Goal: Task Accomplishment & Management: Manage account settings

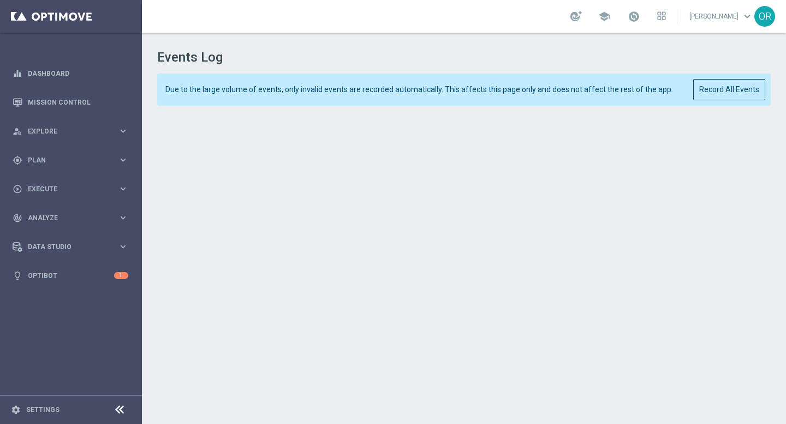
click at [49, 404] on footer "settings Settings" at bounding box center [71, 410] width 142 height 29
click at [49, 411] on link "Settings" at bounding box center [42, 410] width 33 height 7
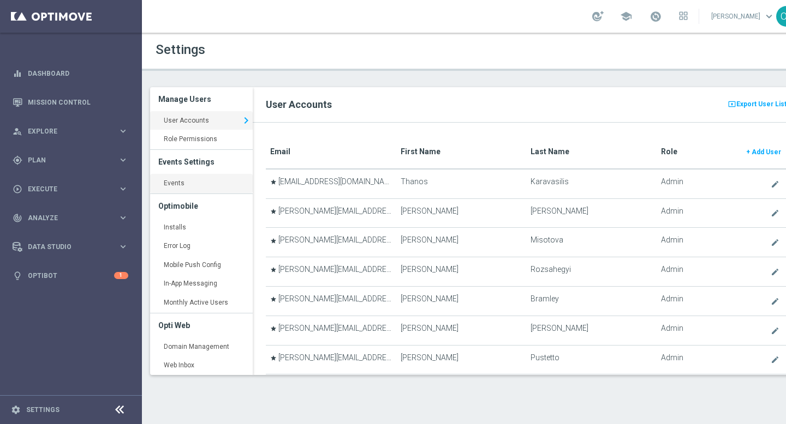
click at [202, 184] on link "Events keyboard_arrow_right" at bounding box center [201, 184] width 103 height 20
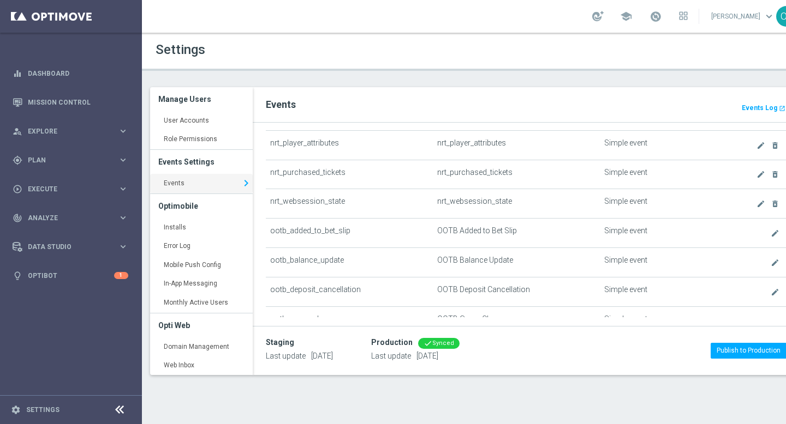
scroll to position [301, 0]
click at [761, 147] on icon "create" at bounding box center [760, 145] width 9 height 9
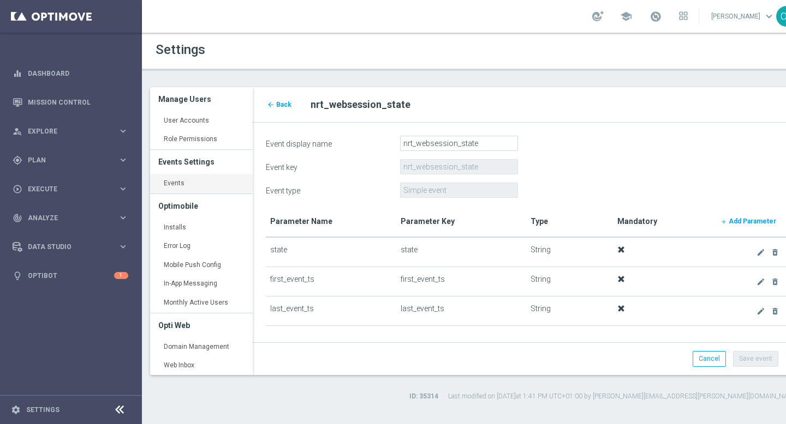
click at [191, 185] on link "Events keyboard_arrow_right" at bounding box center [201, 184] width 103 height 20
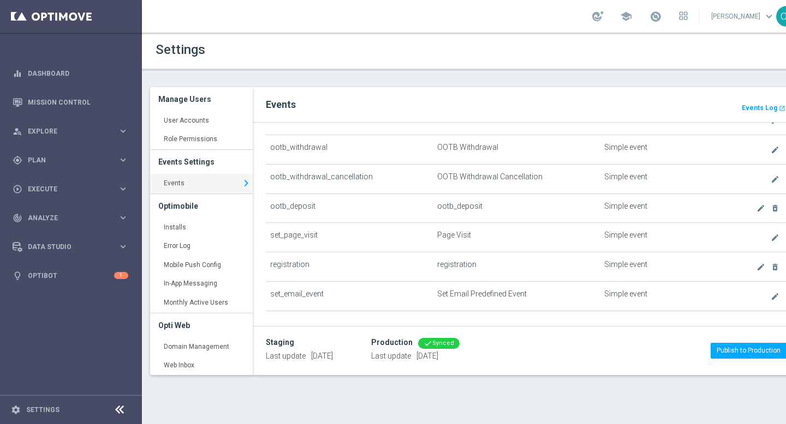
scroll to position [653, 0]
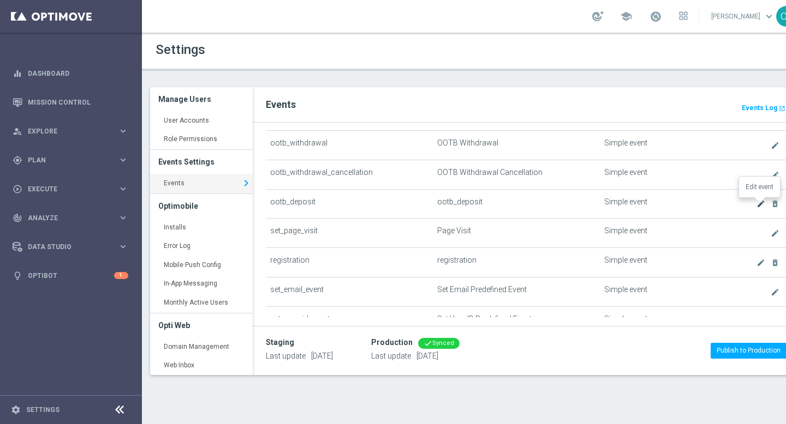
click at [760, 202] on icon "create" at bounding box center [760, 204] width 9 height 9
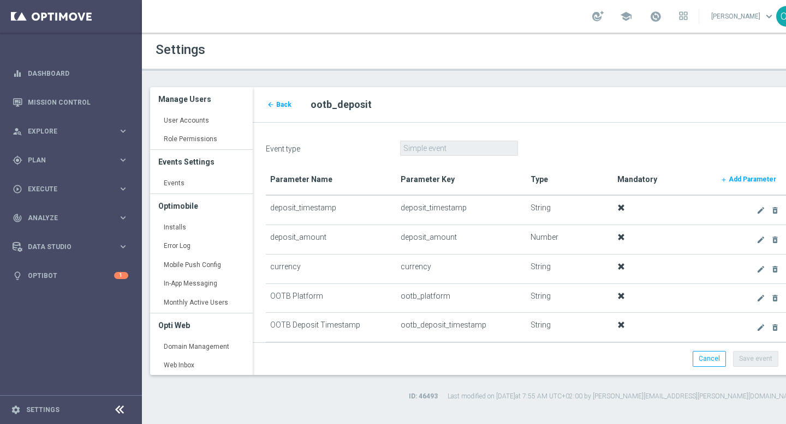
scroll to position [46, 0]
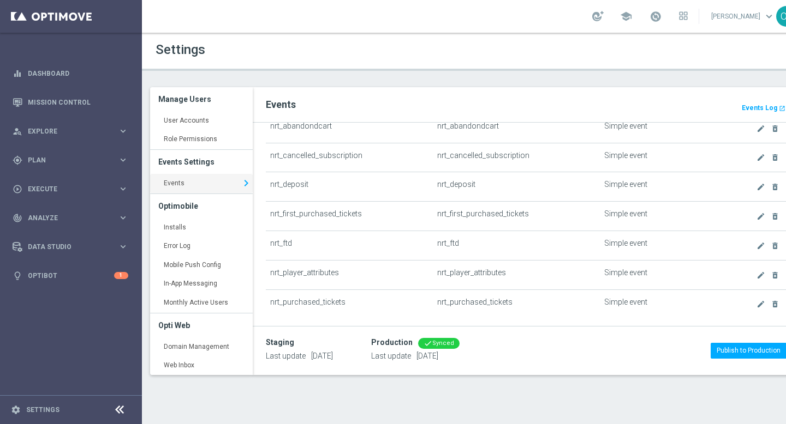
scroll to position [123, 0]
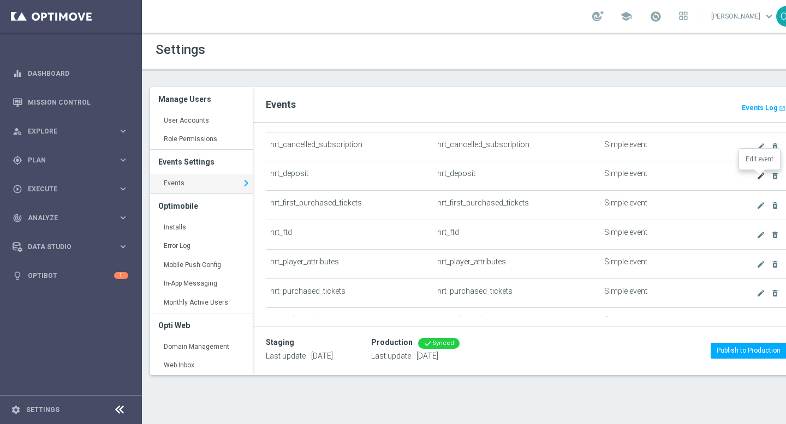
click at [759, 177] on icon "create" at bounding box center [760, 176] width 9 height 9
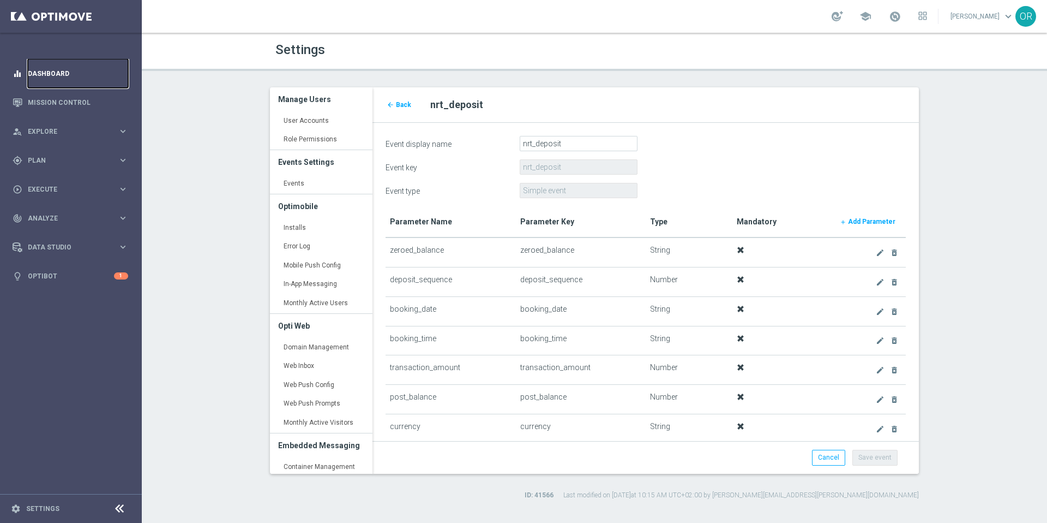
click at [53, 74] on link "Dashboard" at bounding box center [78, 73] width 100 height 29
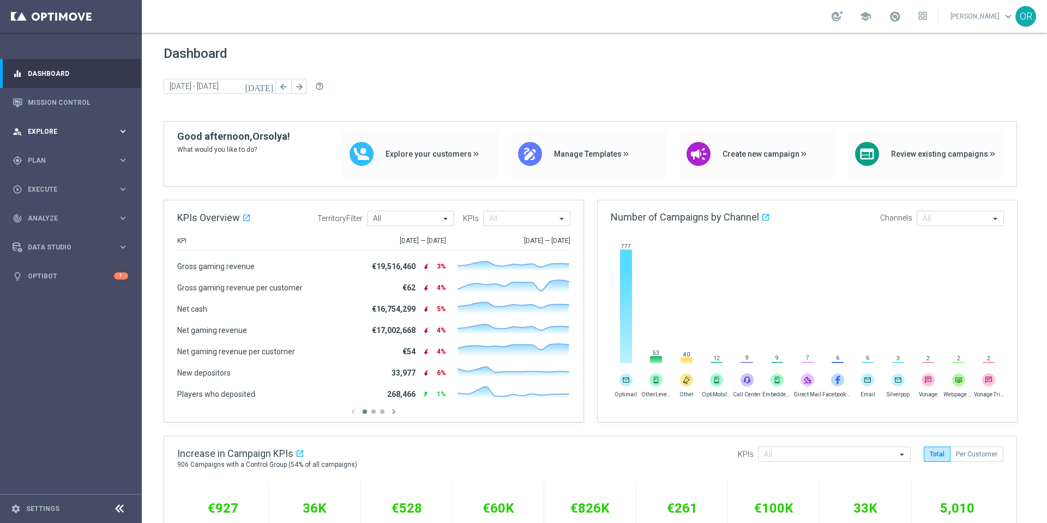
click at [49, 130] on span "Explore" at bounding box center [73, 131] width 90 height 7
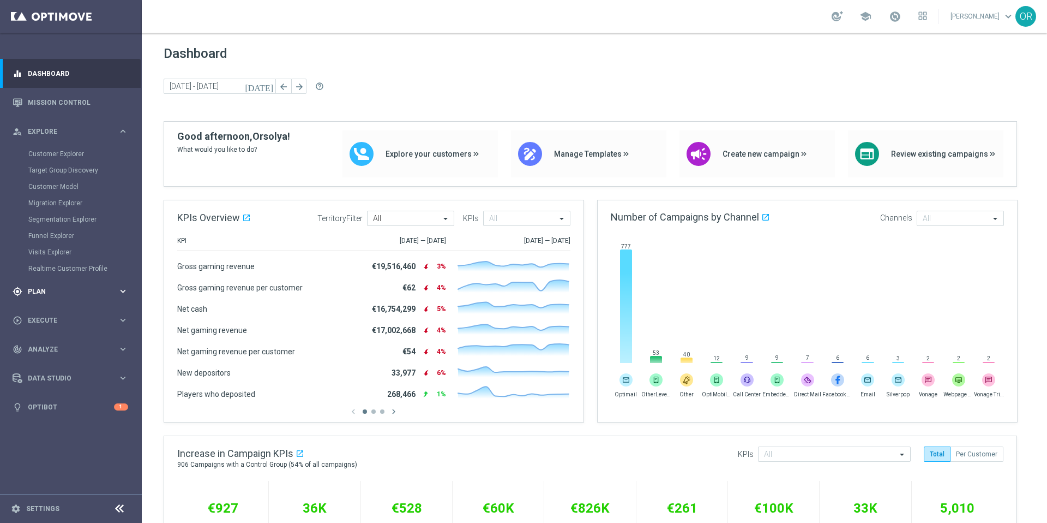
click at [43, 286] on div "gps_fixed Plan" at bounding box center [65, 291] width 105 height 10
click at [55, 184] on link "Target Groups" at bounding box center [70, 182] width 85 height 9
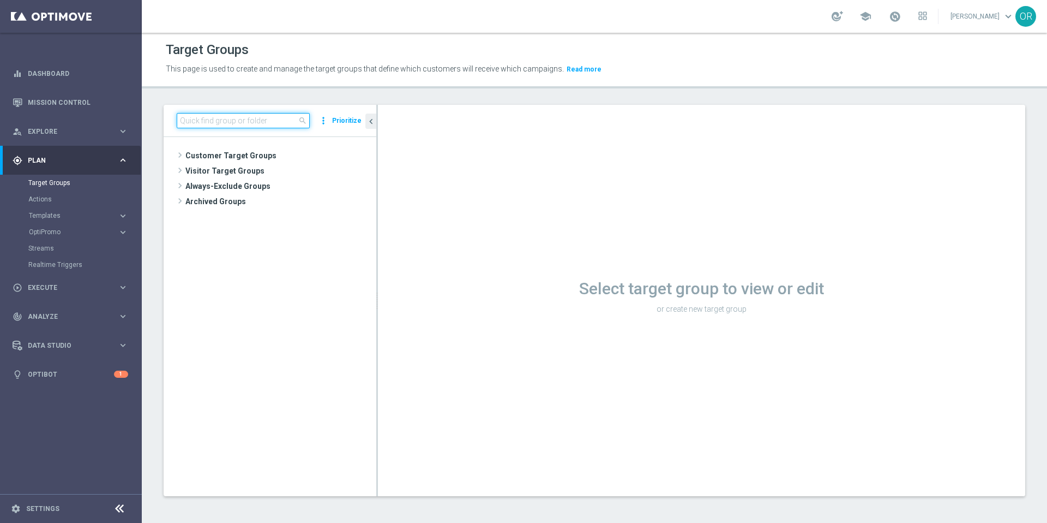
click at [237, 122] on input at bounding box center [243, 120] width 133 height 15
click at [224, 155] on span "Customer Target Groups" at bounding box center [267, 155] width 165 height 15
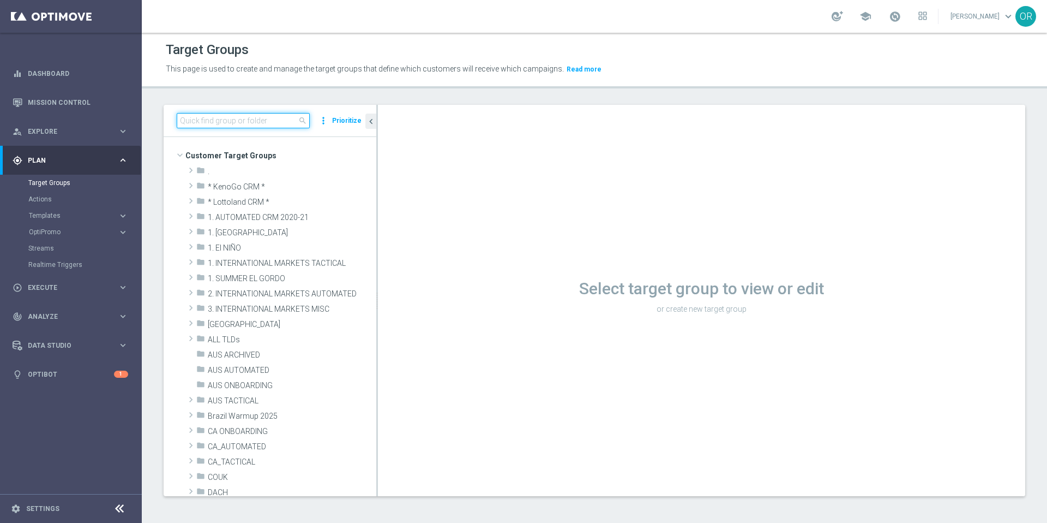
click at [235, 122] on input at bounding box center [243, 120] width 133 height 15
type input "test"
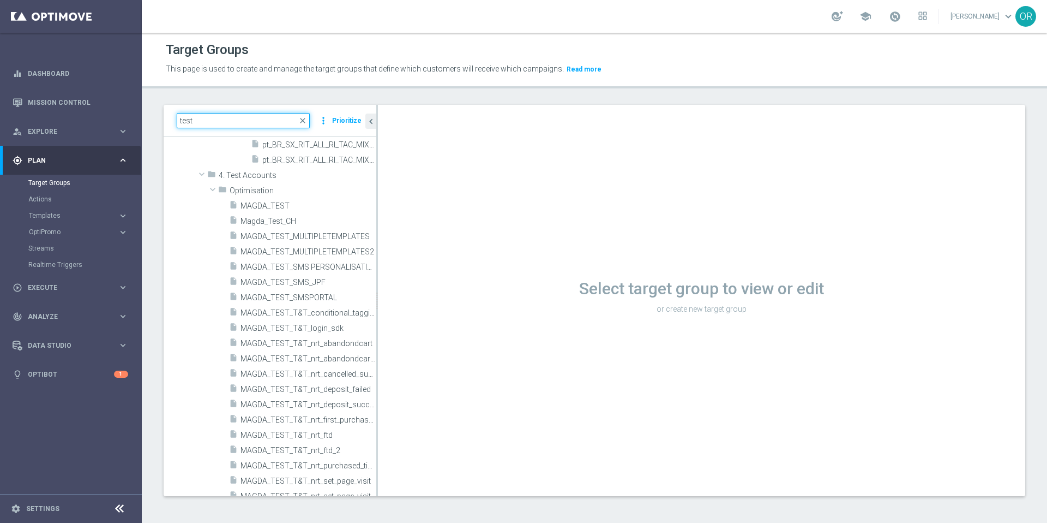
scroll to position [2798, 0]
click at [351, 205] on icon "content_copy" at bounding box center [355, 204] width 9 height 9
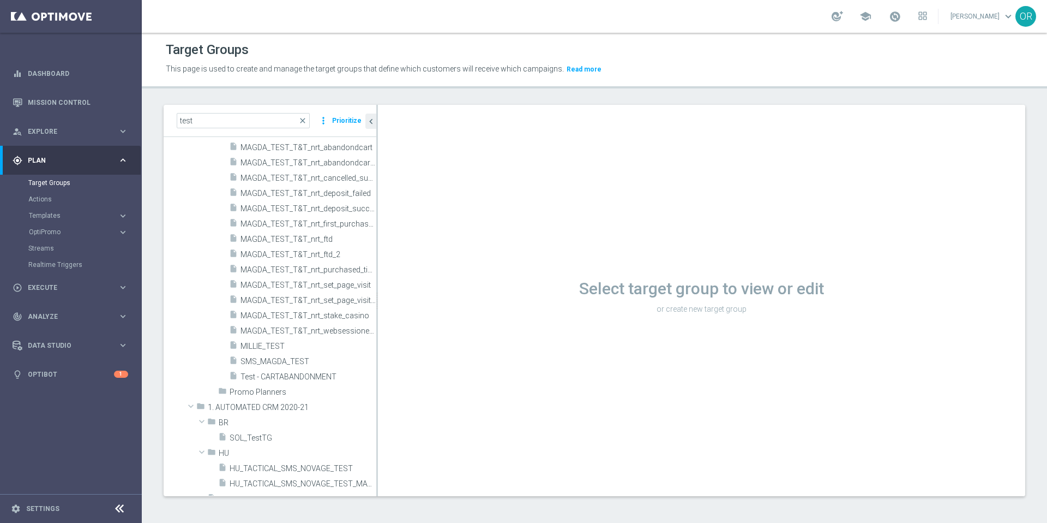
scroll to position [2980, 0]
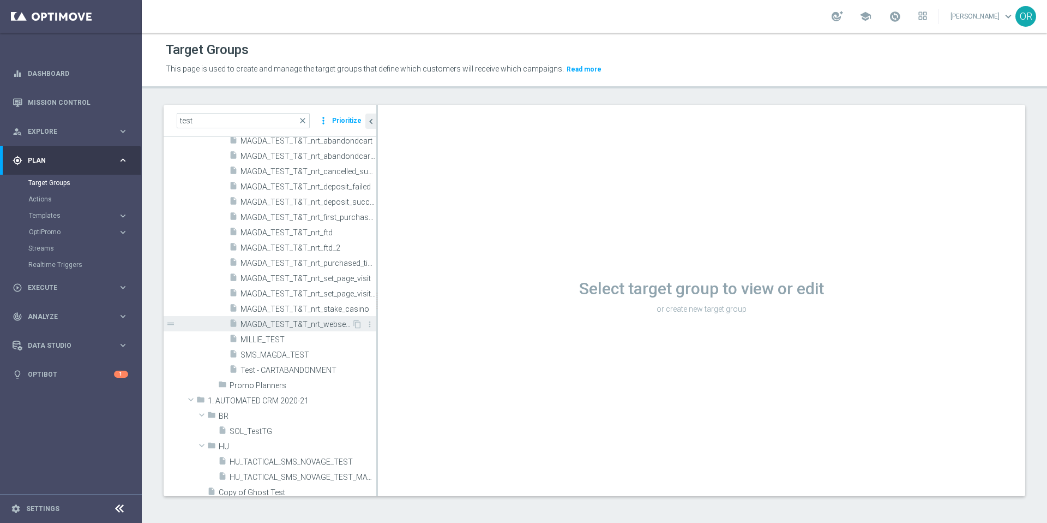
click at [326, 323] on span "MAGDA_TEST_T&T_nrt_websessionend" at bounding box center [296, 324] width 111 height 9
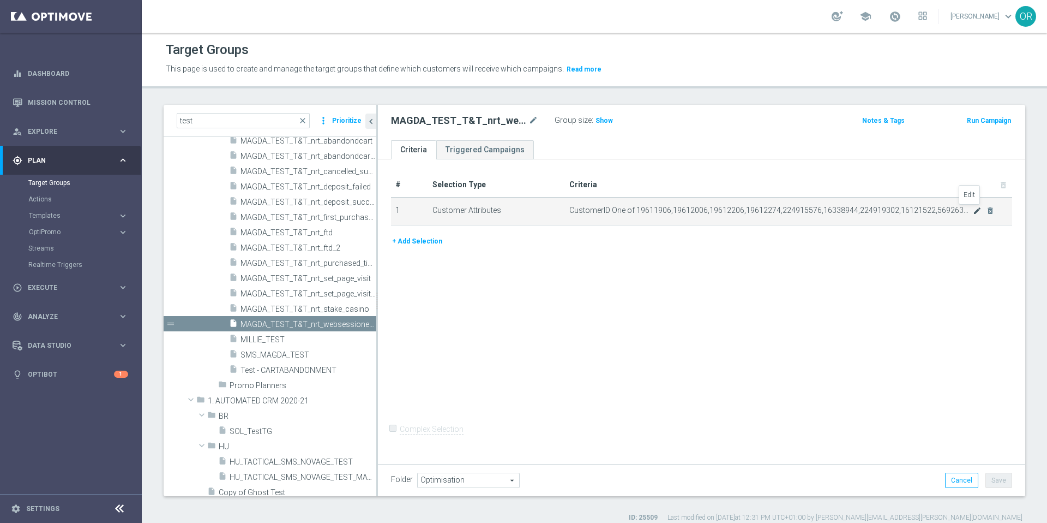
click at [973, 212] on icon "mode_edit" at bounding box center [977, 210] width 9 height 9
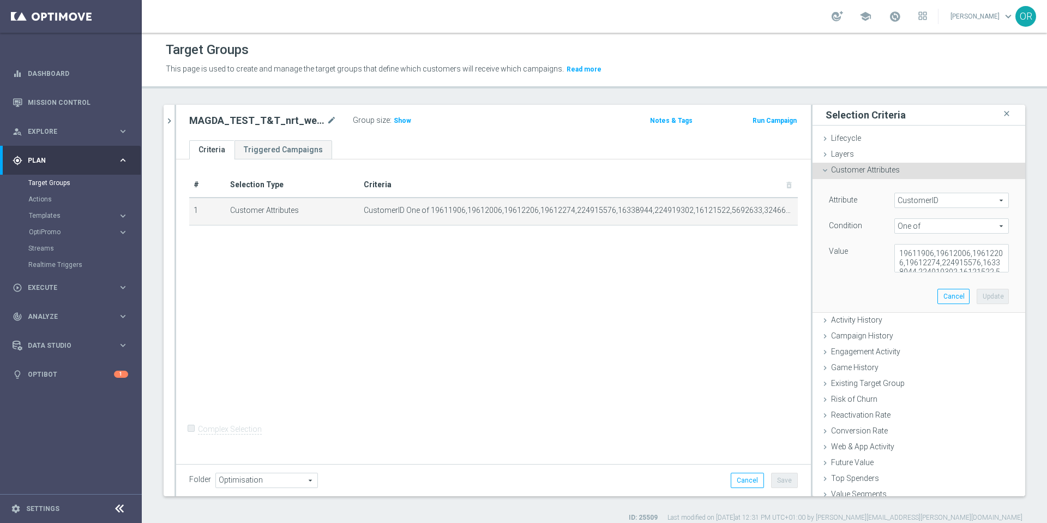
scroll to position [27, 0]
drag, startPoint x: 976, startPoint y: 263, endPoint x: 974, endPoint y: 315, distance: 51.9
click at [976, 263] on textarea "19611906,19612006,19612206,19612274,224915576,16338944,224919302,16121522,56926…" at bounding box center [952, 258] width 115 height 28
paste textarea "223044614"
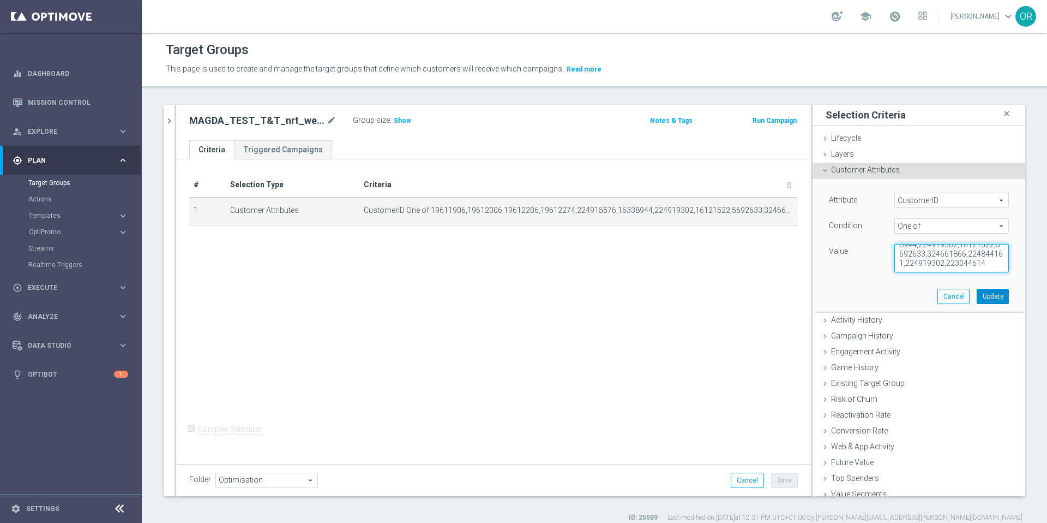
type textarea "19611906,19612006,19612206,19612274,224915576,16338944,224919302,16121522,56926…"
click at [986, 296] on button "Update" at bounding box center [993, 296] width 32 height 15
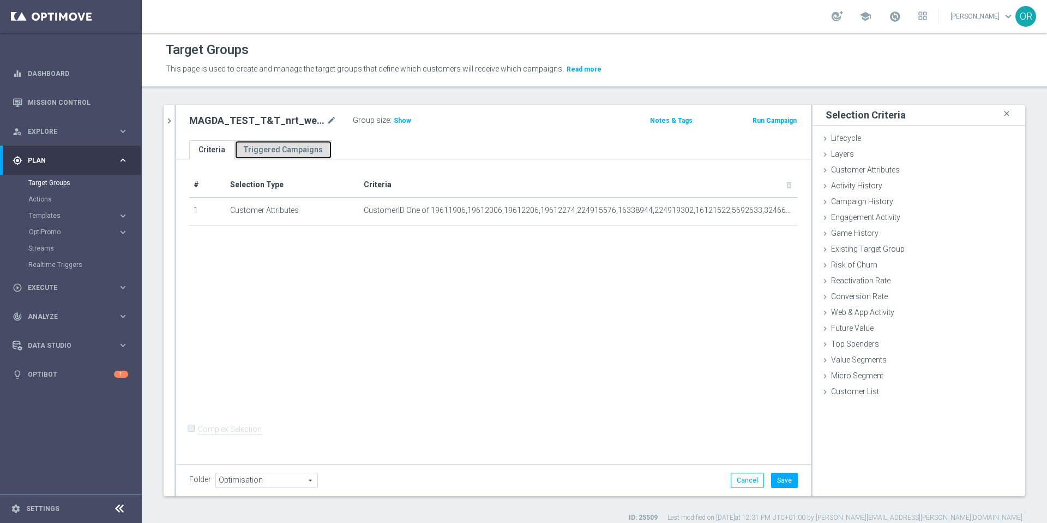
click at [289, 149] on link "Triggered Campaigns" at bounding box center [284, 149] width 98 height 19
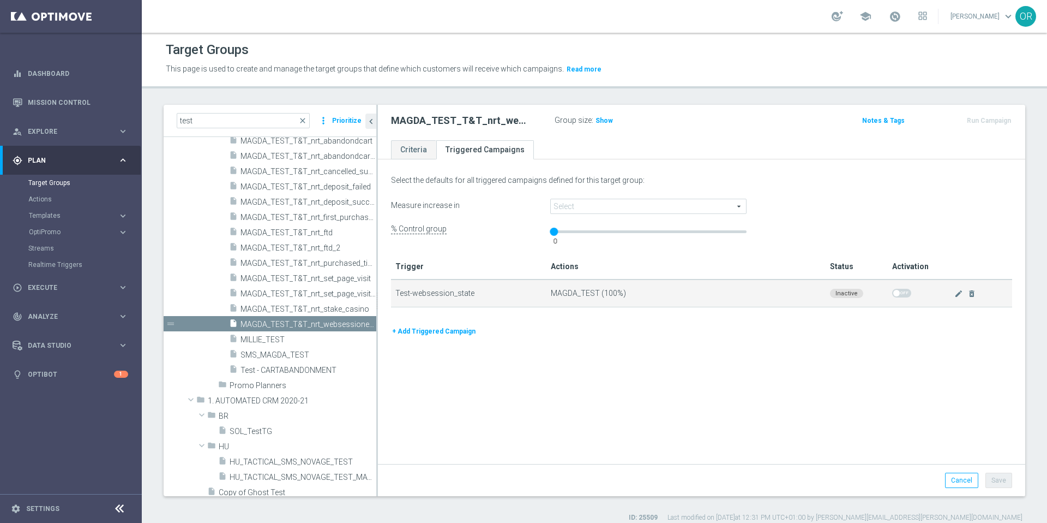
click at [901, 295] on span at bounding box center [901, 293] width 19 height 9
click at [896, 294] on span at bounding box center [901, 293] width 19 height 9
drag, startPoint x: 894, startPoint y: 294, endPoint x: 915, endPoint y: 294, distance: 20.7
click at [915, 294] on div at bounding box center [918, 293] width 53 height 27
drag, startPoint x: 888, startPoint y: 294, endPoint x: 898, endPoint y: 294, distance: 10.4
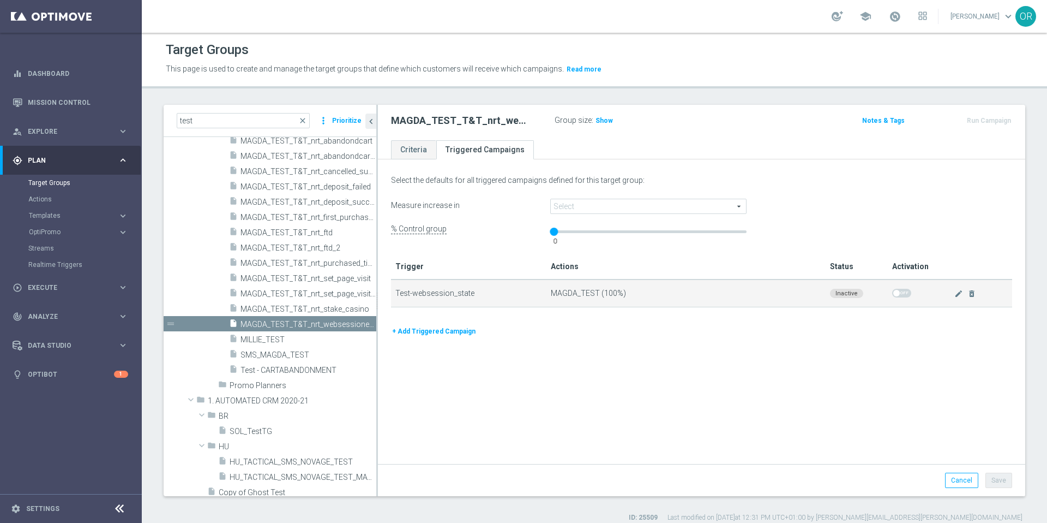
click at [898, 294] on label at bounding box center [901, 293] width 19 height 9
click at [898, 293] on span at bounding box center [901, 293] width 19 height 9
click at [955, 294] on icon "mode_edit" at bounding box center [959, 293] width 9 height 9
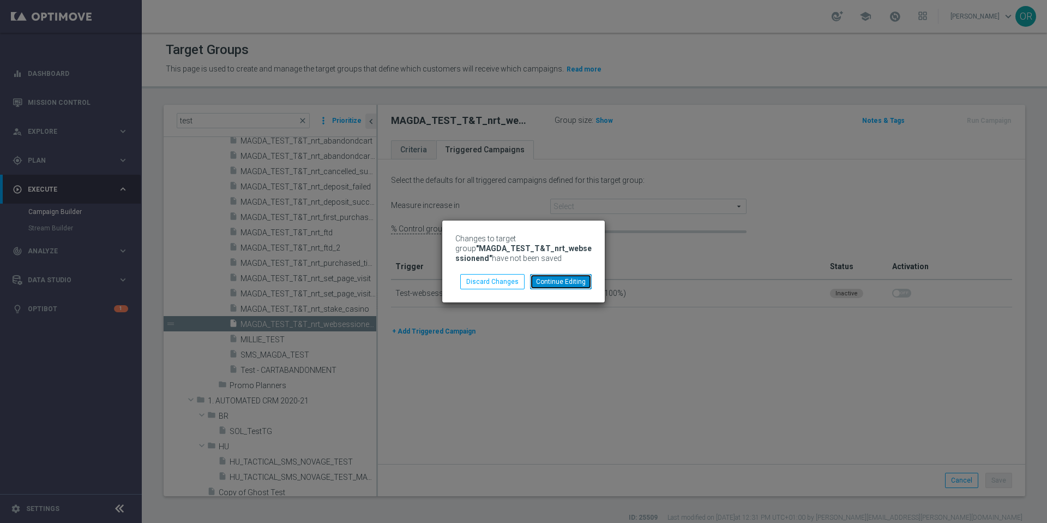
click at [561, 284] on button "Continue Editing" at bounding box center [561, 281] width 62 height 15
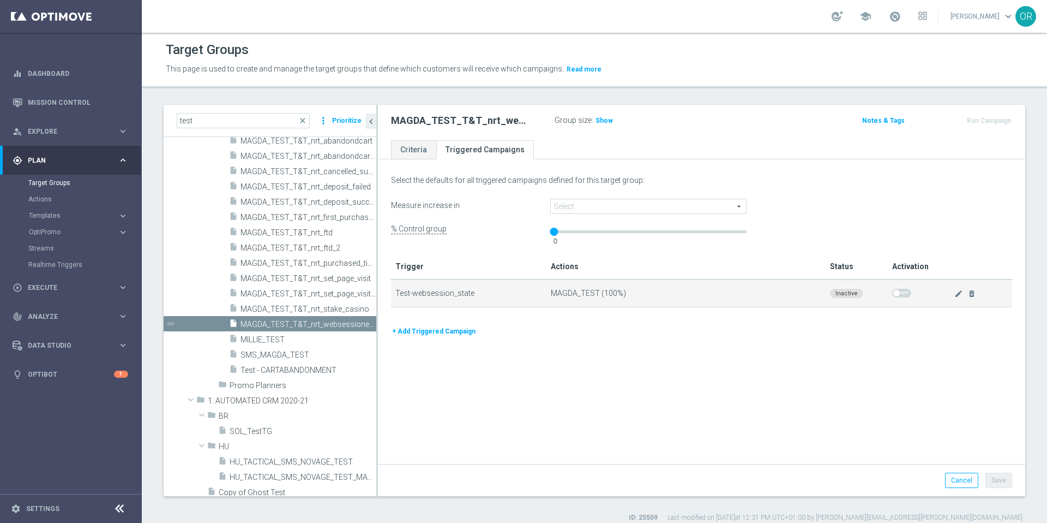
click at [899, 293] on span at bounding box center [901, 293] width 19 height 9
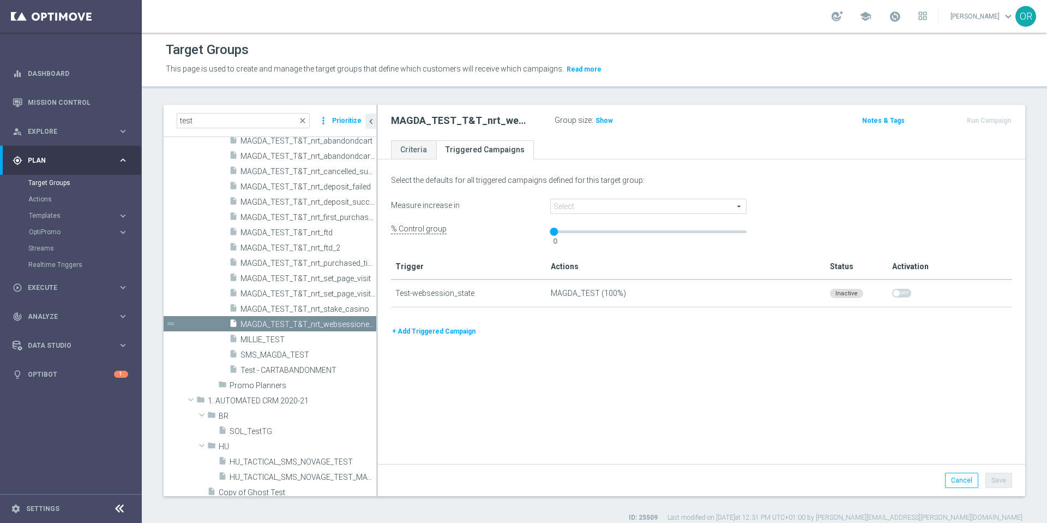
click at [586, 208] on span at bounding box center [648, 206] width 195 height 14
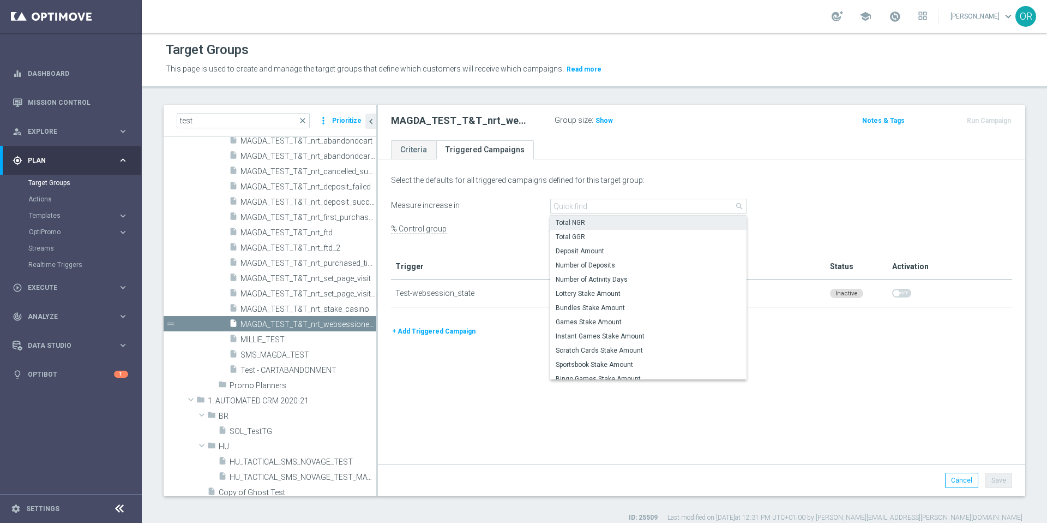
click at [583, 224] on span "Total NGR" at bounding box center [648, 222] width 185 height 9
type input "Total NGR"
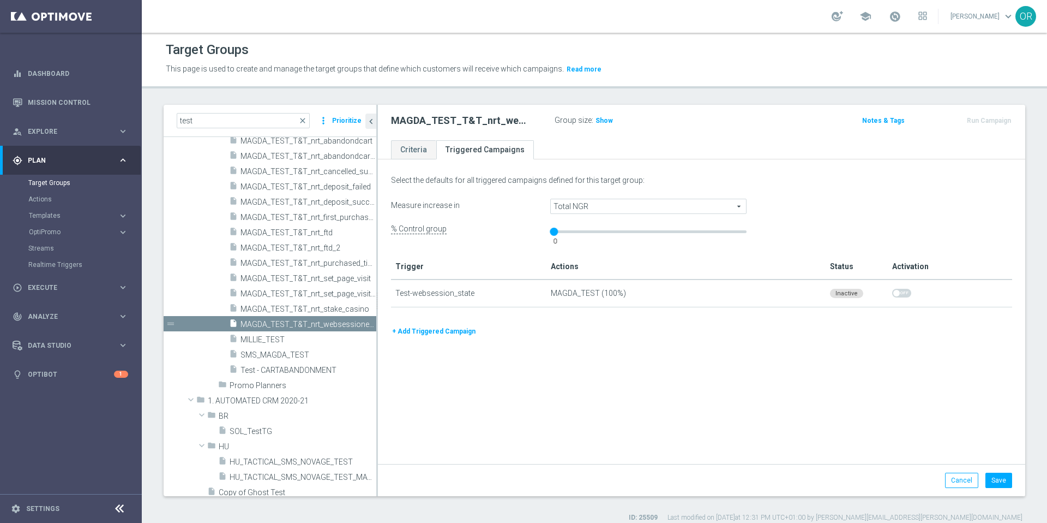
click at [468, 333] on button "+ Add Triggered Campaign" at bounding box center [434, 331] width 86 height 12
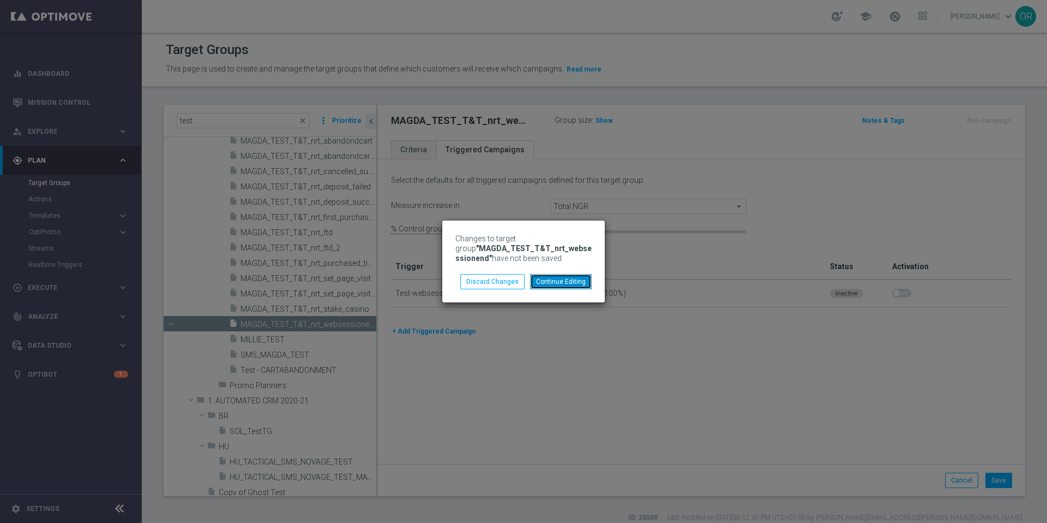
click at [562, 284] on button "Continue Editing" at bounding box center [561, 281] width 62 height 15
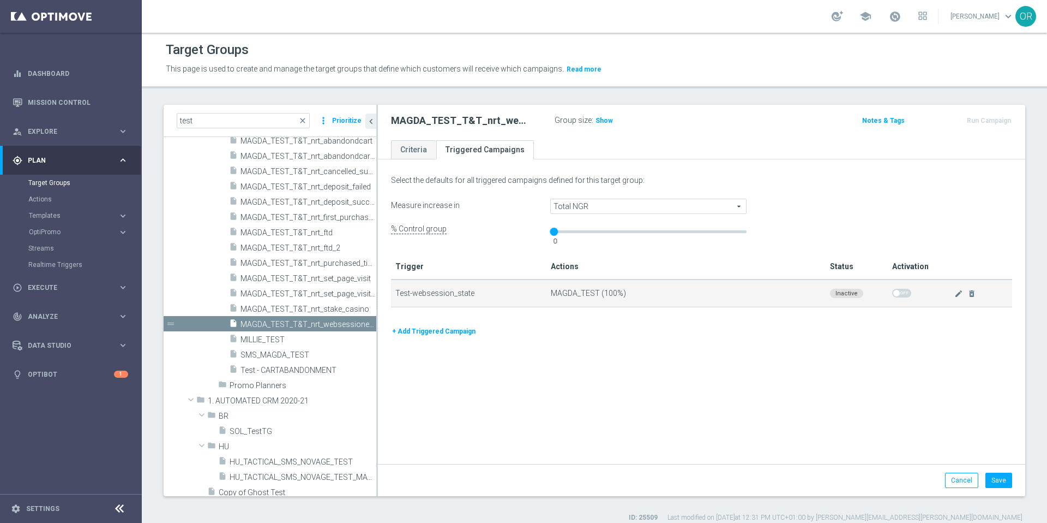
click at [897, 295] on span at bounding box center [901, 293] width 19 height 9
click at [908, 294] on div at bounding box center [918, 293] width 53 height 27
click at [898, 294] on span at bounding box center [901, 293] width 19 height 9
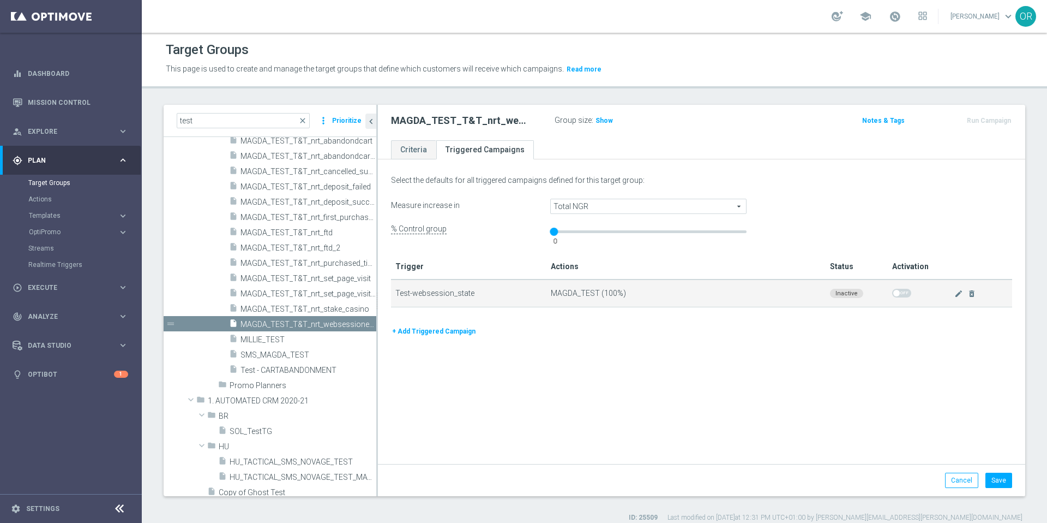
click at [898, 294] on span at bounding box center [901, 293] width 19 height 9
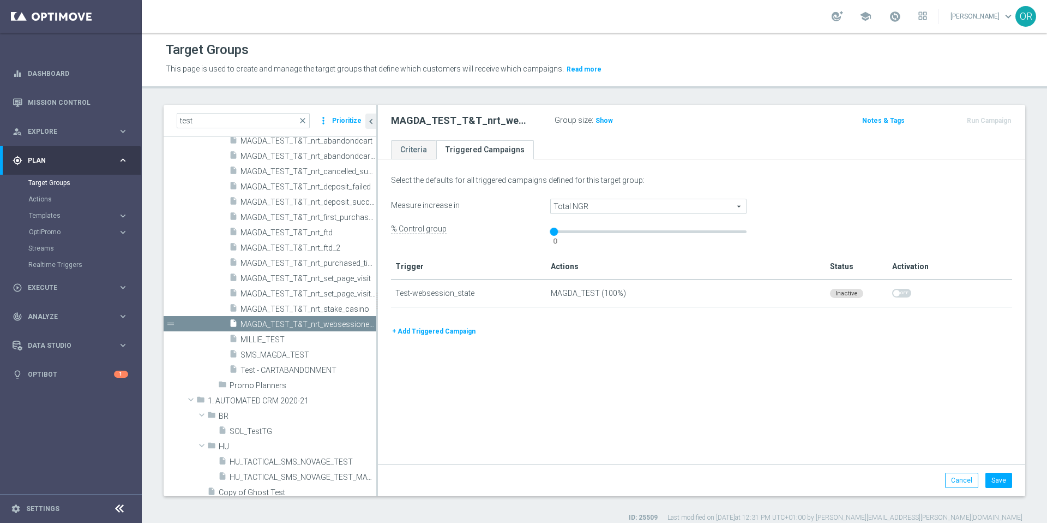
click at [905, 267] on span "Activation" at bounding box center [910, 266] width 37 height 9
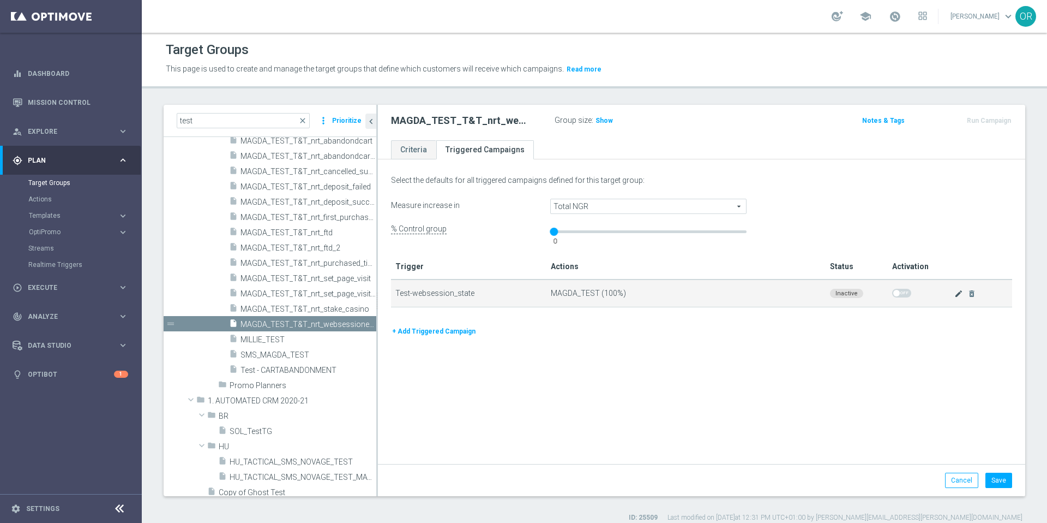
click at [955, 292] on icon "mode_edit" at bounding box center [959, 293] width 9 height 9
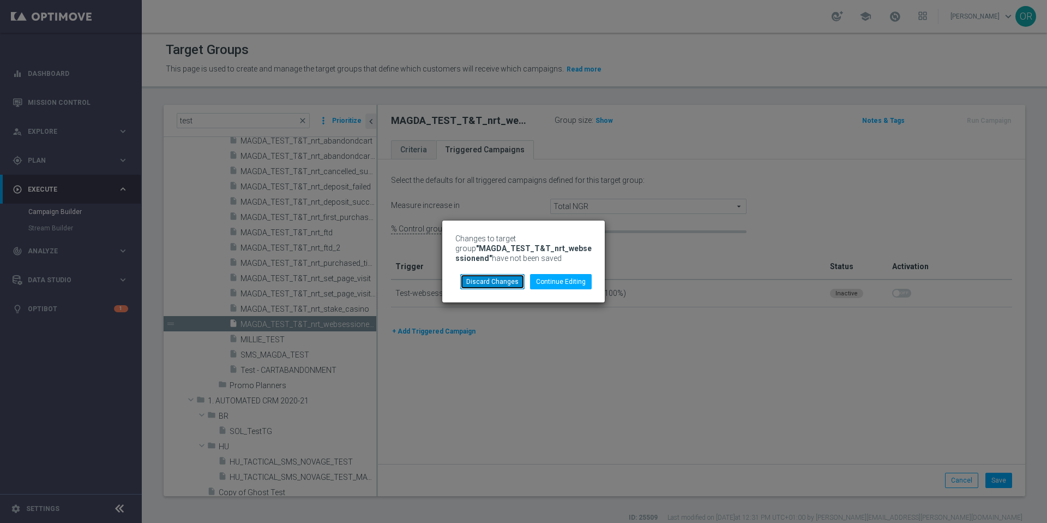
click at [506, 277] on button "Discard Changes" at bounding box center [492, 281] width 64 height 15
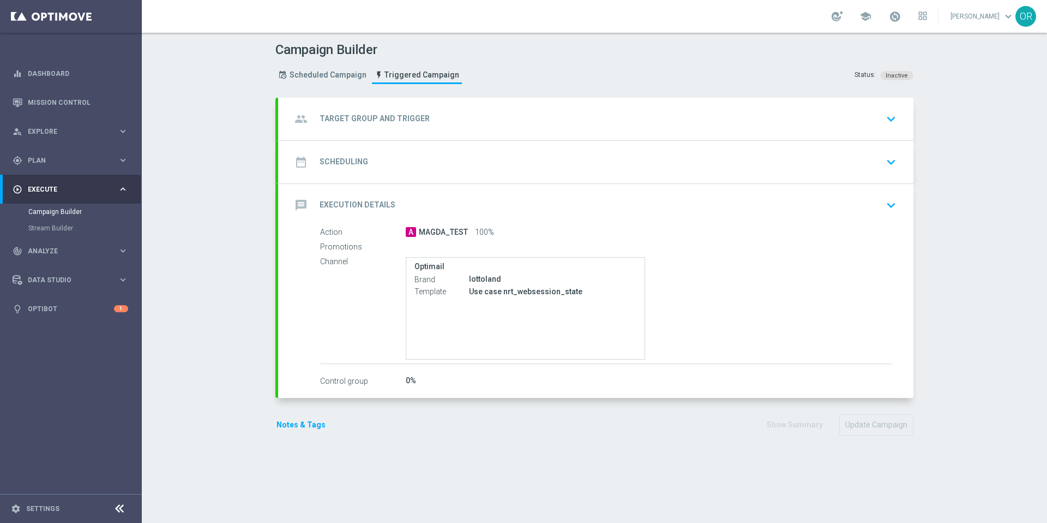
type input "MAGDA_TEST_T&T_nrt_websessionend"
radio input "false"
radio input "true"
type input "Test-websession_state"
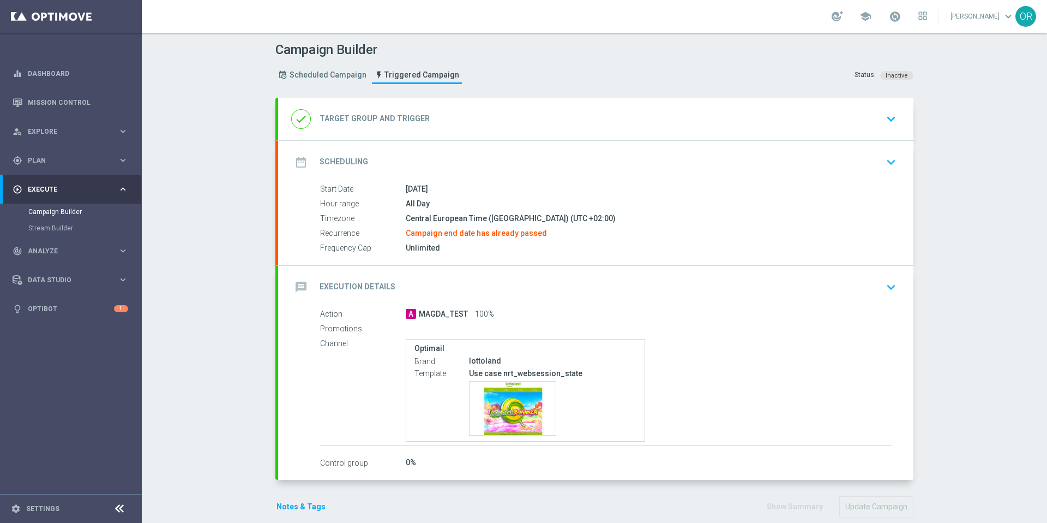
type input "Deposit Amount"
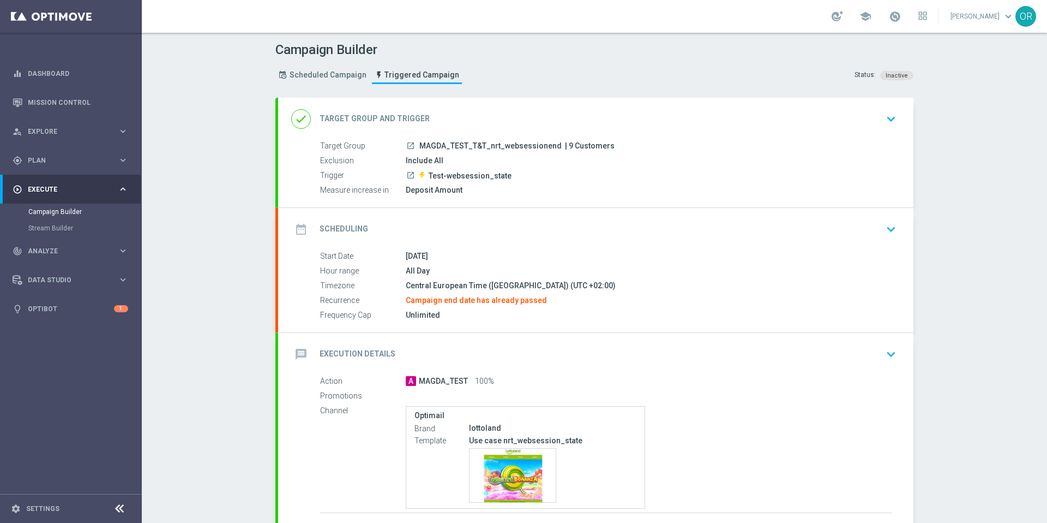
click at [888, 230] on icon "keyboard_arrow_down" at bounding box center [891, 229] width 16 height 16
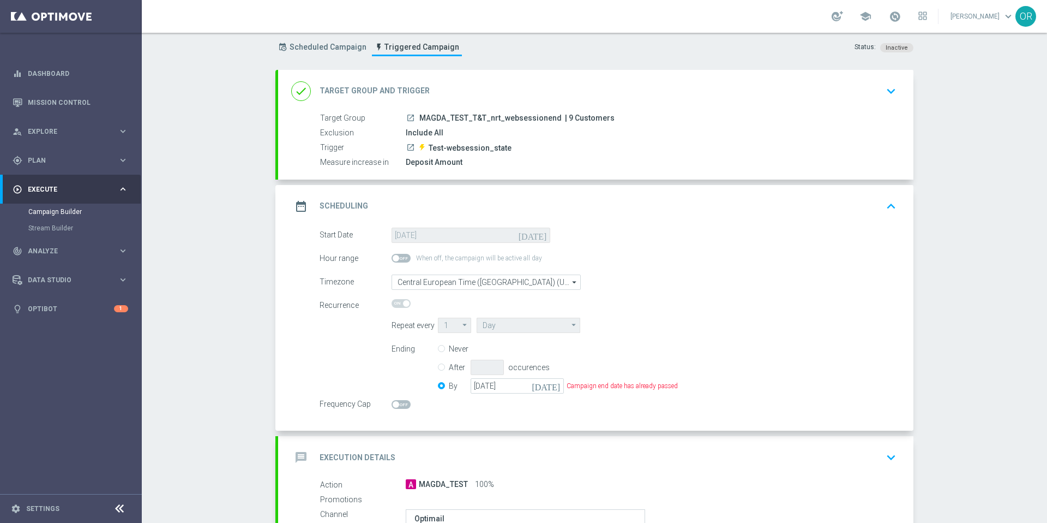
scroll to position [45, 0]
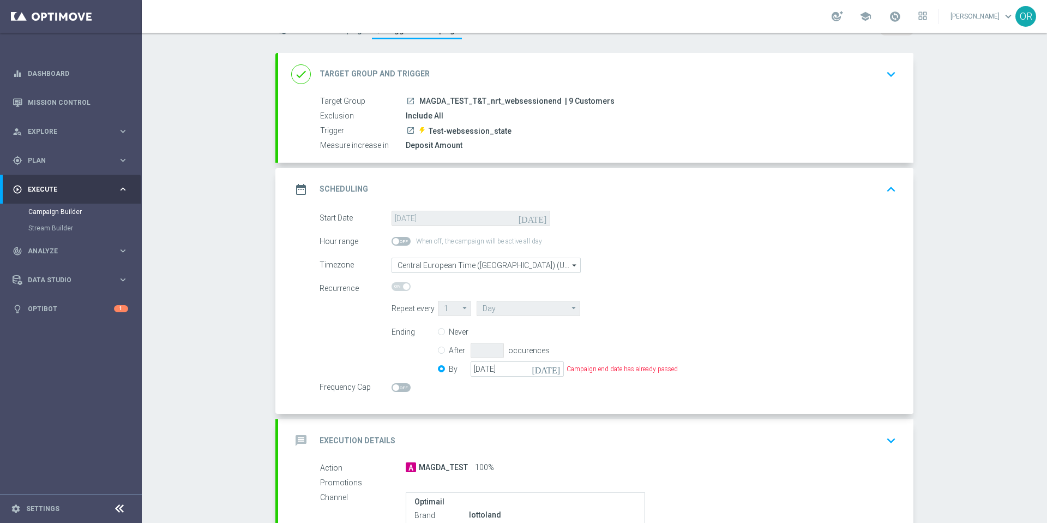
click at [439, 332] on input "Never" at bounding box center [441, 332] width 7 height 7
radio input "true"
radio input "false"
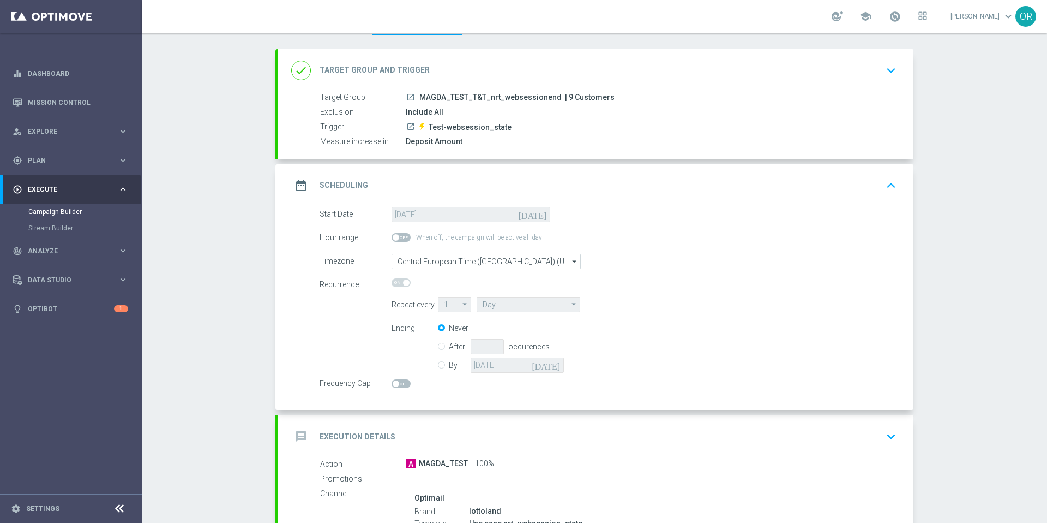
scroll to position [0, 0]
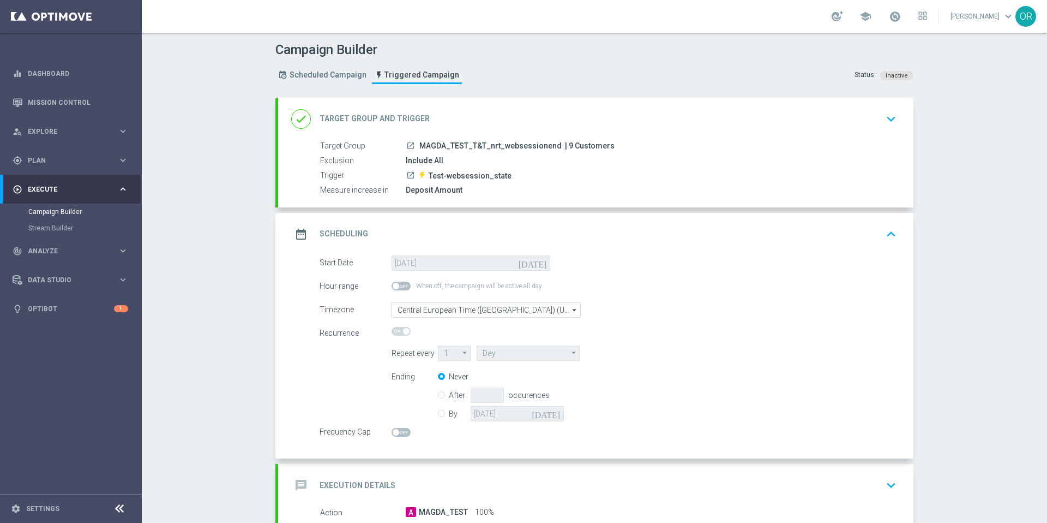
click at [499, 146] on span "MAGDA_TEST_T&T_nrt_websessionend" at bounding box center [491, 146] width 142 height 10
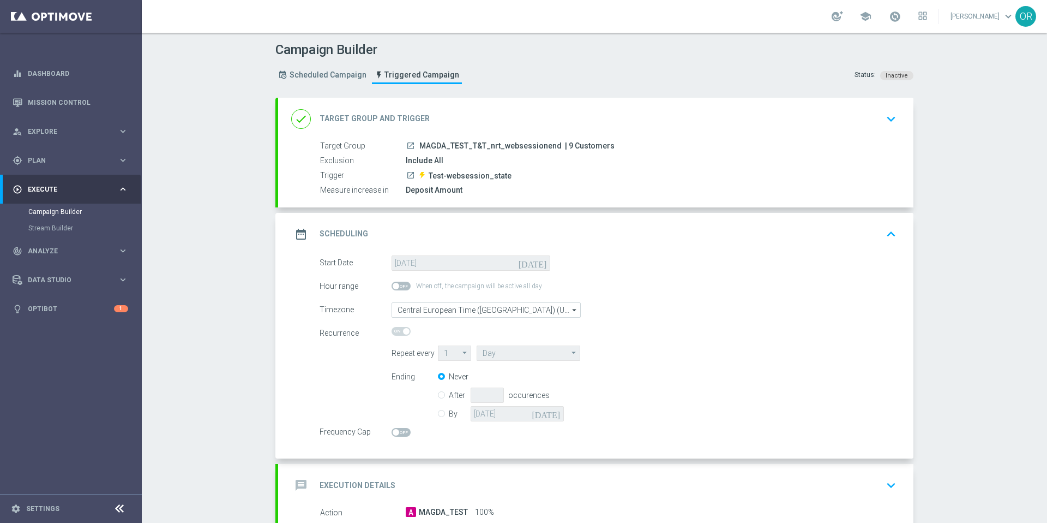
drag, startPoint x: 551, startPoint y: 146, endPoint x: 418, endPoint y: 145, distance: 133.1
click at [420, 145] on span "MAGDA_TEST_T&T_nrt_websessionend" at bounding box center [491, 146] width 142 height 10
copy span "MAGDA_TEST_T&T_nrt_websessionend"
click at [886, 119] on icon "keyboard_arrow_down" at bounding box center [891, 119] width 16 height 16
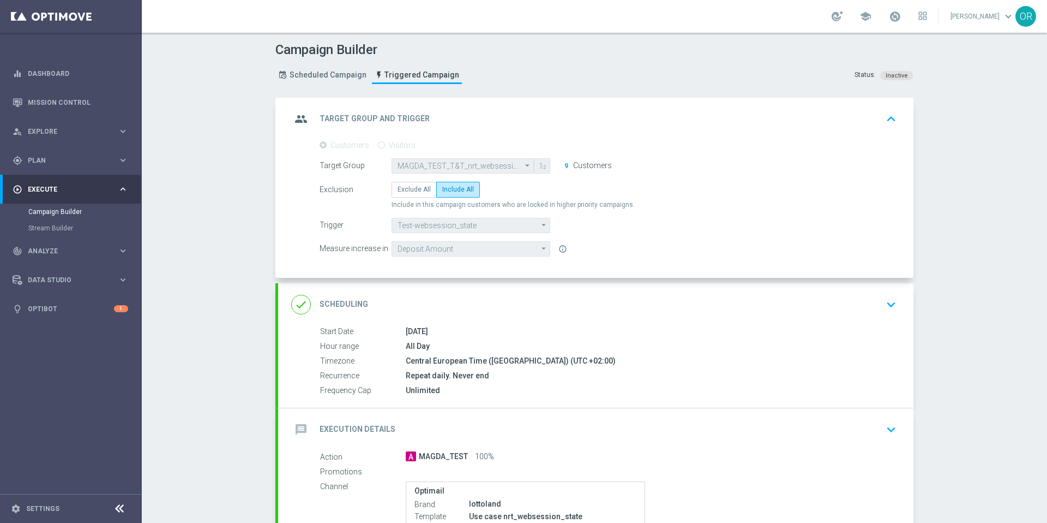
click at [886, 119] on icon "keyboard_arrow_up" at bounding box center [891, 119] width 16 height 16
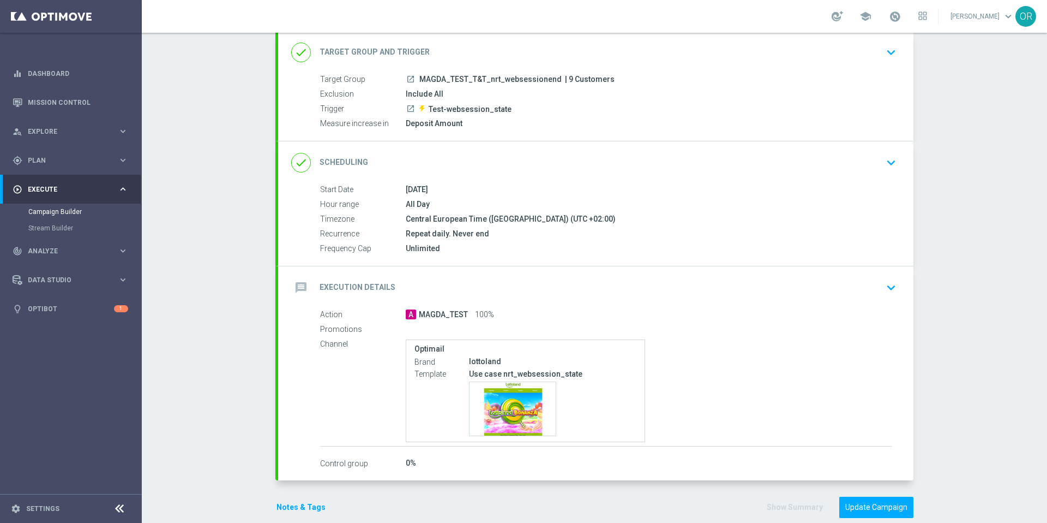
scroll to position [83, 0]
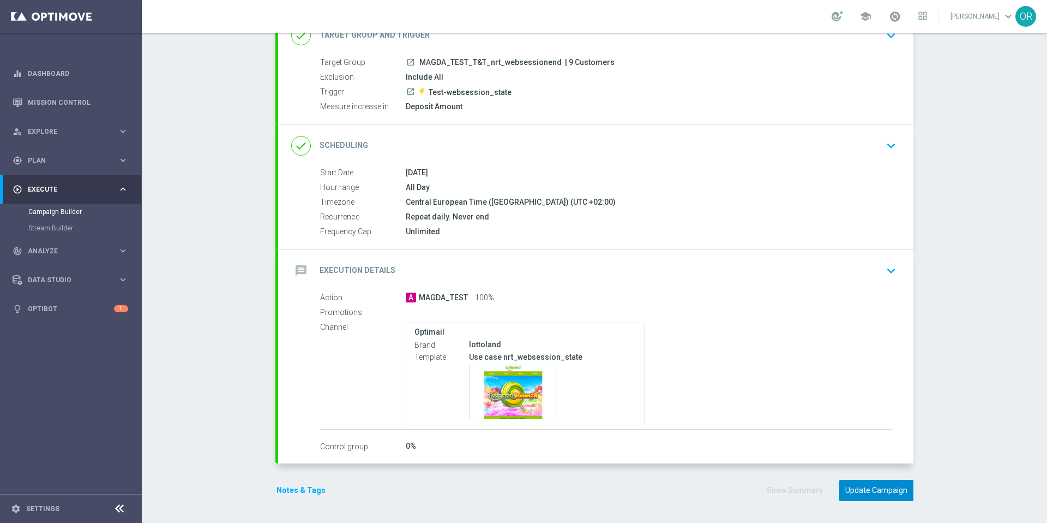
click at [861, 492] on button "Update Campaign" at bounding box center [877, 490] width 74 height 21
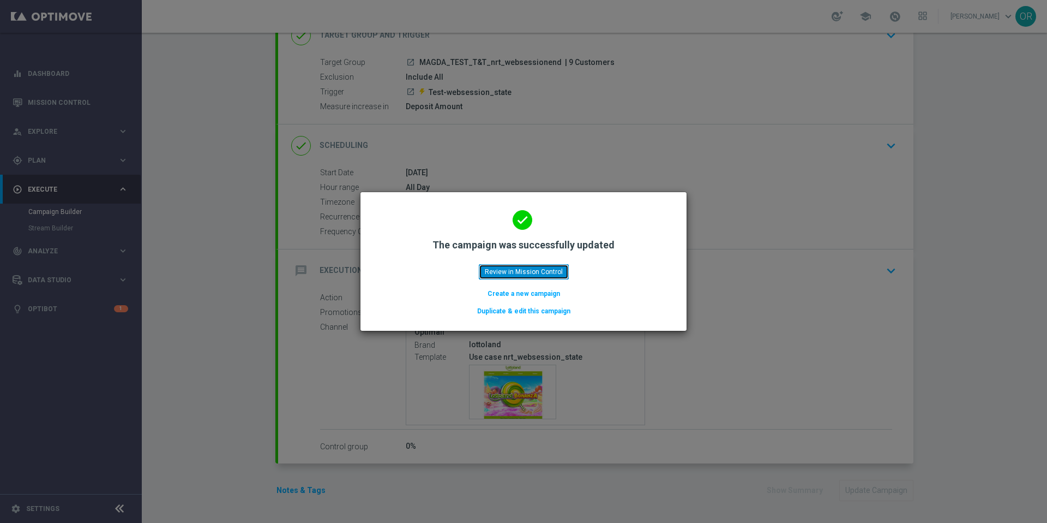
click at [537, 274] on button "Review in Mission Control" at bounding box center [524, 271] width 90 height 15
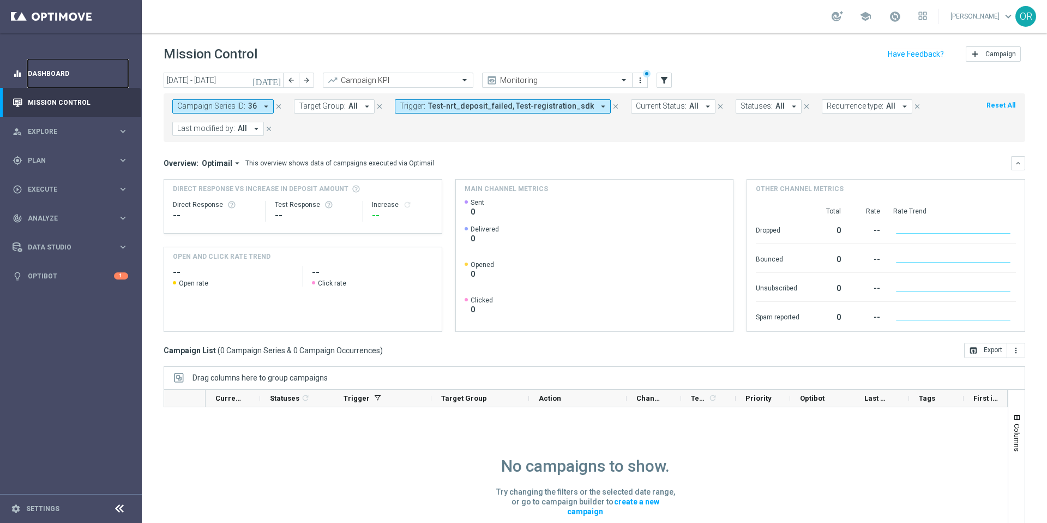
click at [63, 71] on link "Dashboard" at bounding box center [78, 73] width 100 height 29
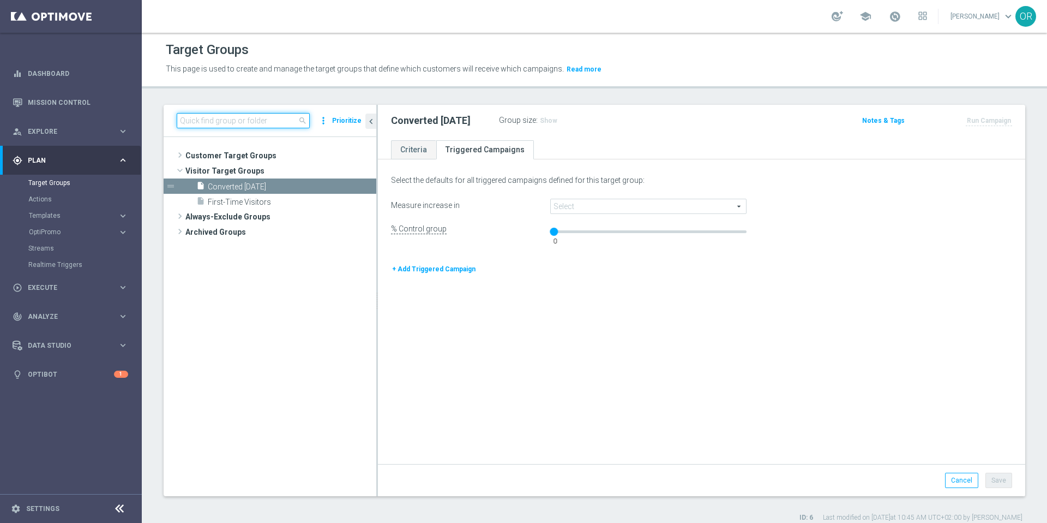
click at [243, 123] on input at bounding box center [243, 120] width 133 height 15
click at [214, 123] on input at bounding box center [243, 120] width 133 height 15
paste input "MAGDA_TEST_T&T_nrt_deposit_failed"
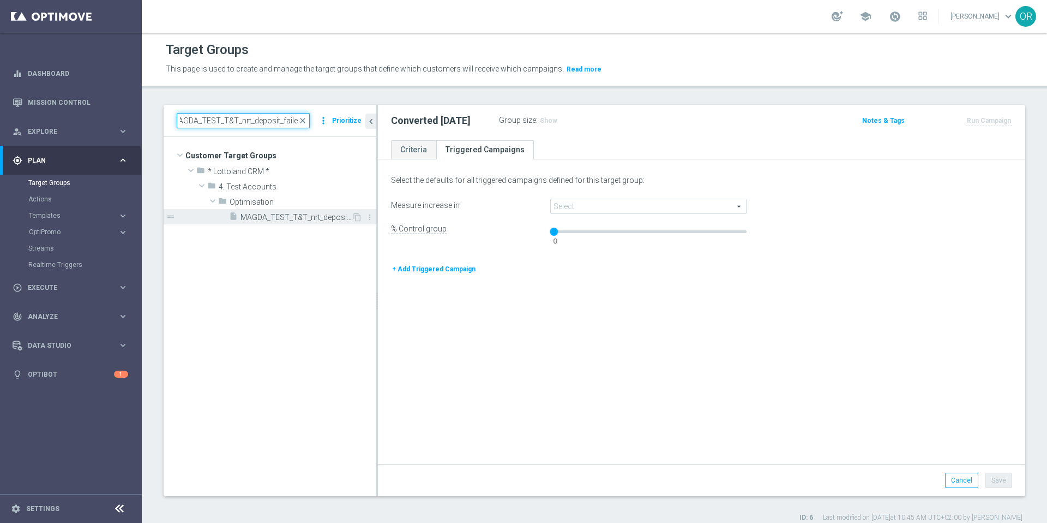
type input "MAGDA_TEST_T&T_nrt_deposit_failed"
click at [342, 213] on span "MAGDA_TEST_T&T_nrt_deposit_failed" at bounding box center [296, 217] width 111 height 9
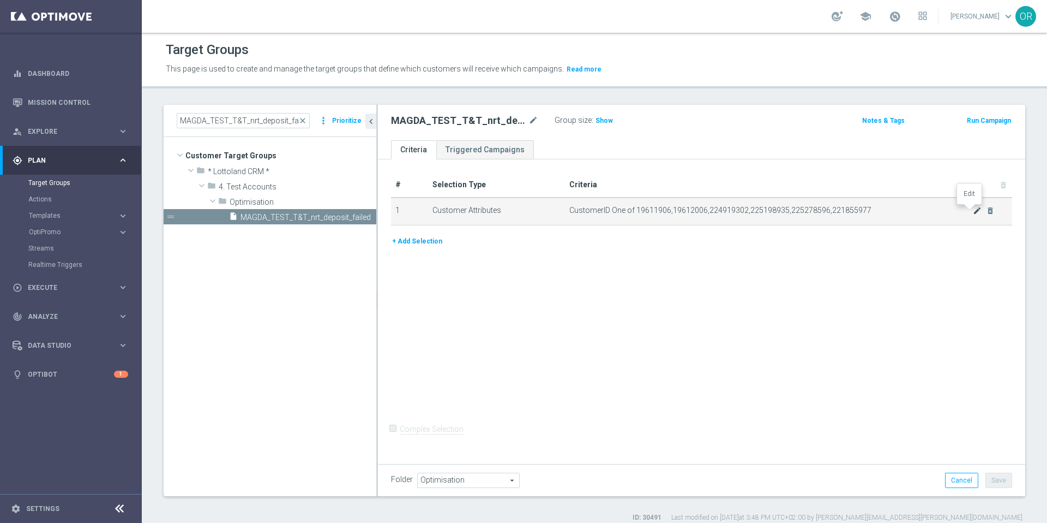
click at [973, 209] on icon "mode_edit" at bounding box center [977, 210] width 9 height 9
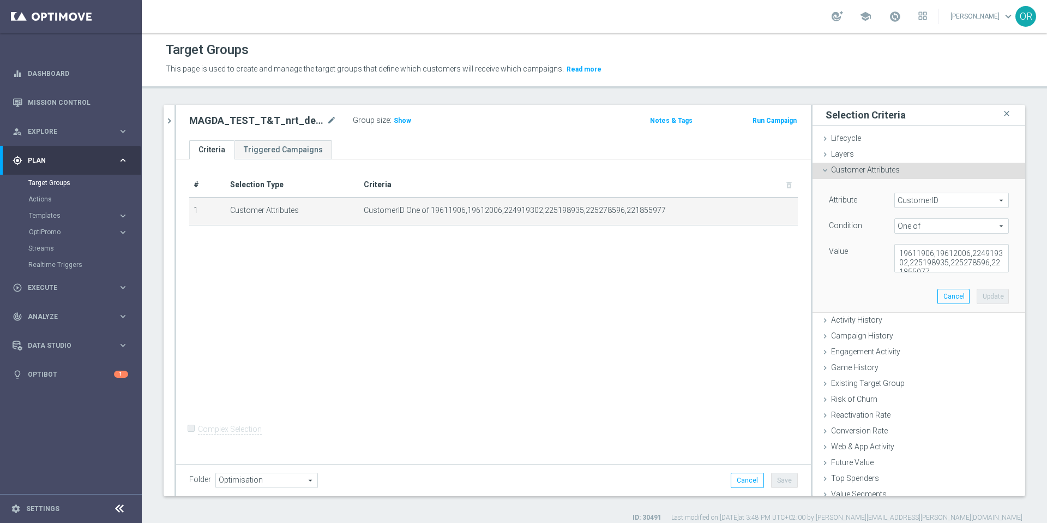
scroll to position [9, 0]
click at [943, 264] on textarea "19611906,19612006,224919302,225198935,225278596,221855977" at bounding box center [952, 258] width 115 height 28
paste textarea "223044614"
type textarea "19611906,19612006,224919302,225198935,225278596,221855977,223044614"
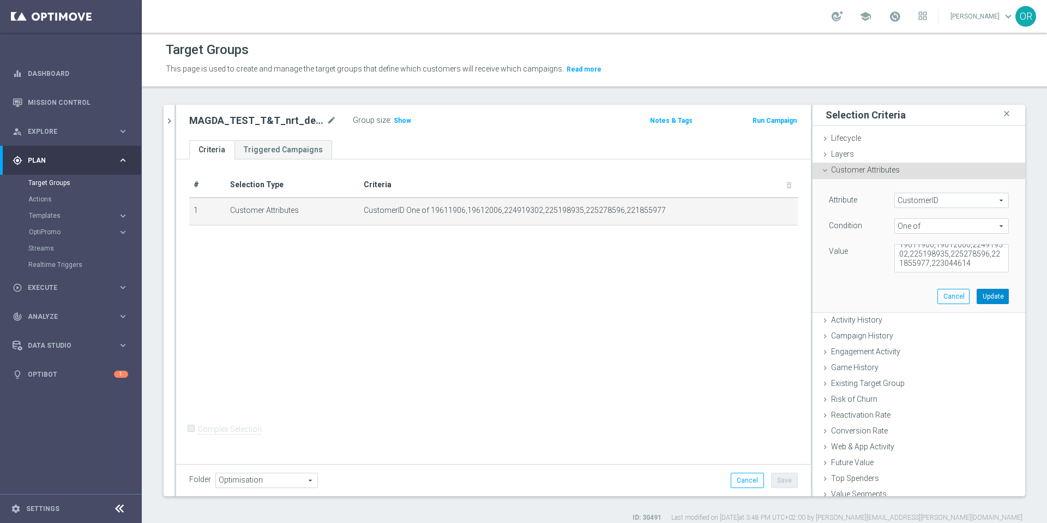
click at [980, 295] on button "Update" at bounding box center [993, 296] width 32 height 15
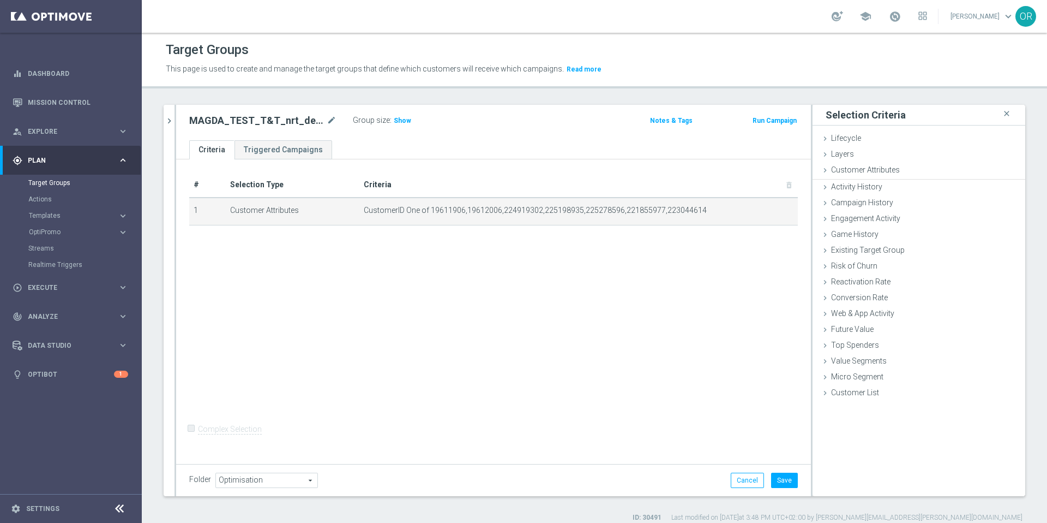
scroll to position [9, 0]
click at [397, 120] on span "Show" at bounding box center [402, 121] width 17 height 8
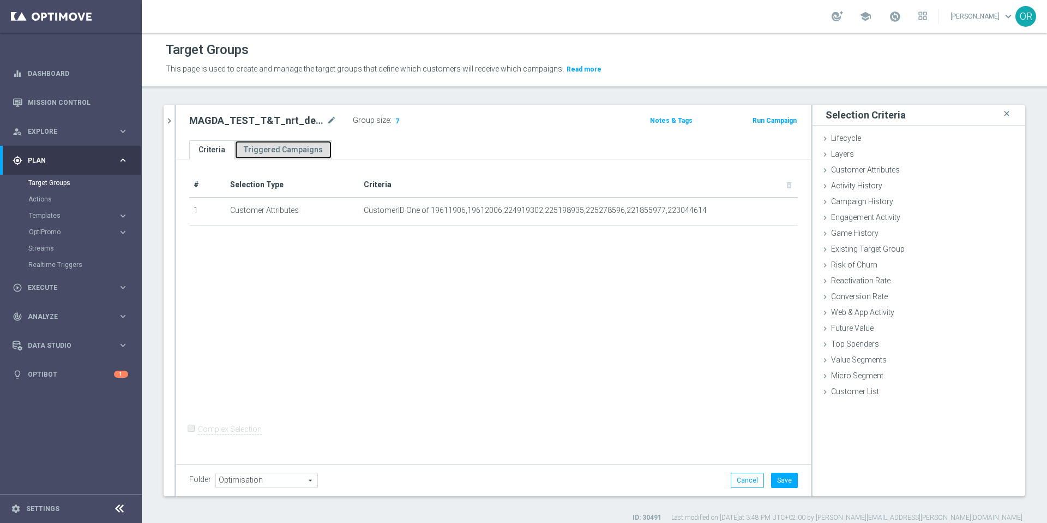
click at [293, 150] on link "Triggered Campaigns" at bounding box center [284, 149] width 98 height 19
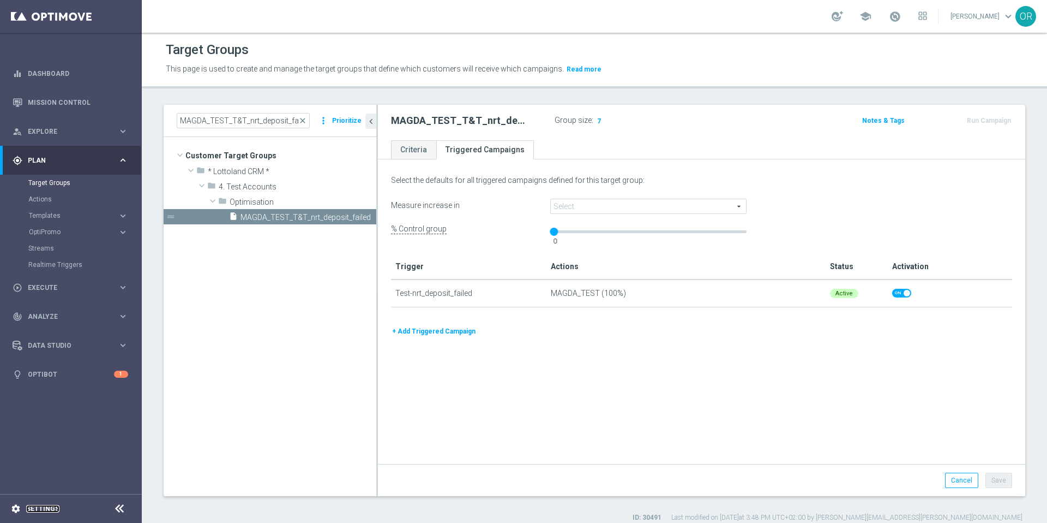
click at [40, 510] on link "Settings" at bounding box center [42, 508] width 33 height 7
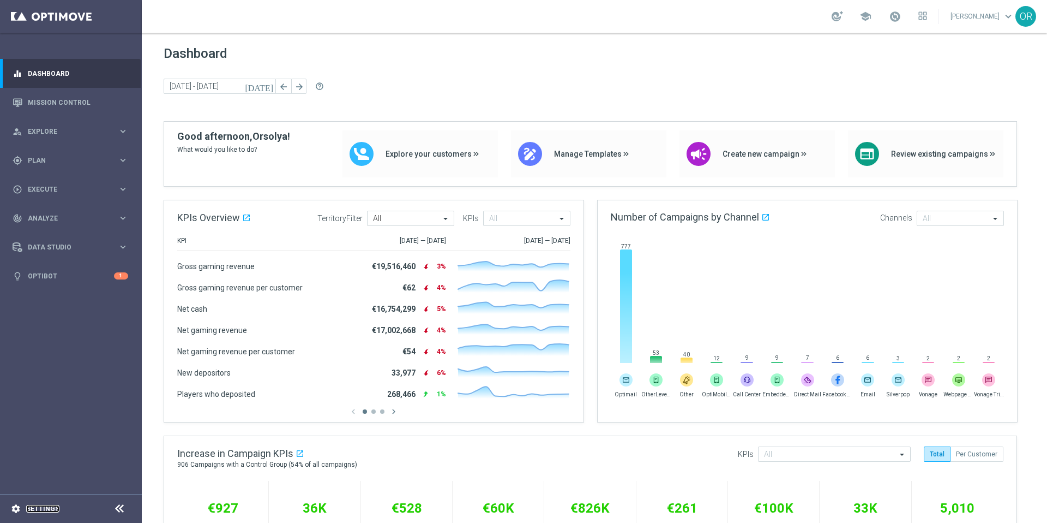
click at [47, 511] on link "Settings" at bounding box center [42, 508] width 33 height 7
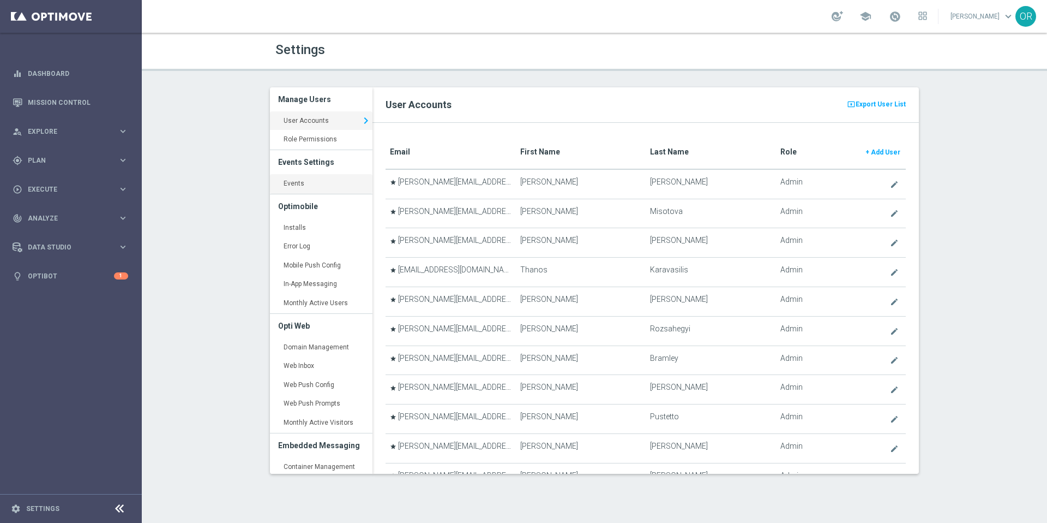
click at [318, 188] on link "Events keyboard_arrow_right" at bounding box center [321, 184] width 103 height 20
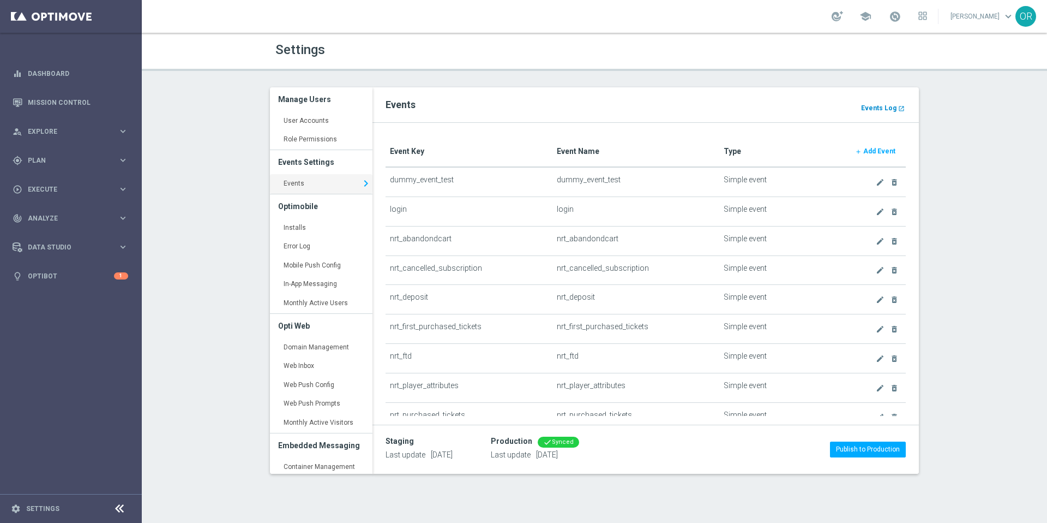
click at [879, 111] on b "Events Log" at bounding box center [878, 108] width 35 height 8
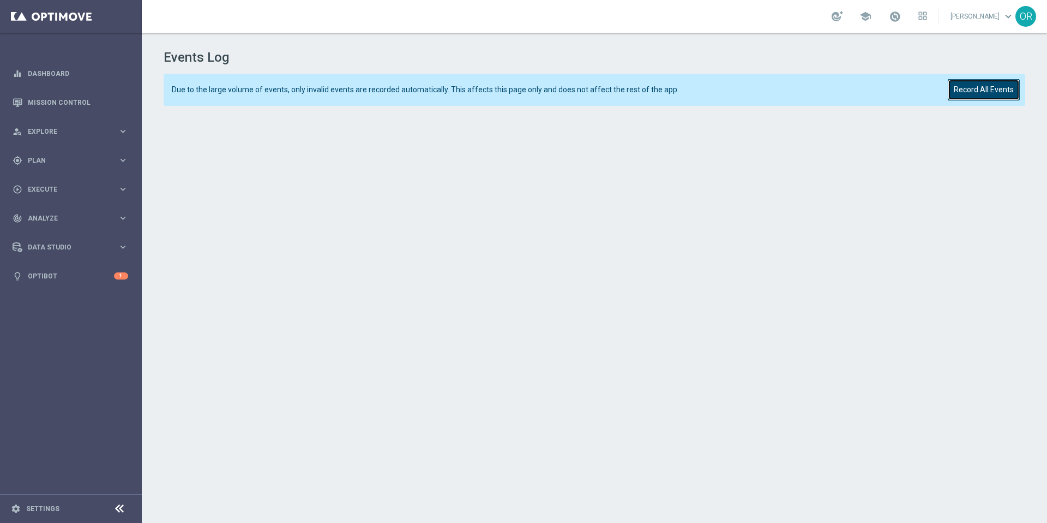
click at [963, 90] on button "Record All Events" at bounding box center [984, 89] width 72 height 21
click at [993, 97] on button "Record All Events" at bounding box center [984, 89] width 72 height 21
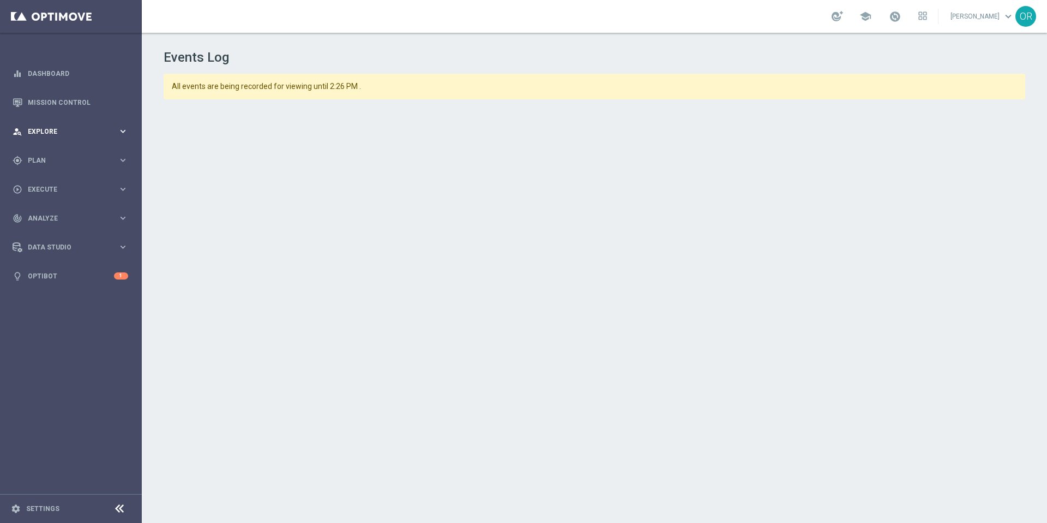
click at [55, 131] on span "Explore" at bounding box center [73, 131] width 90 height 7
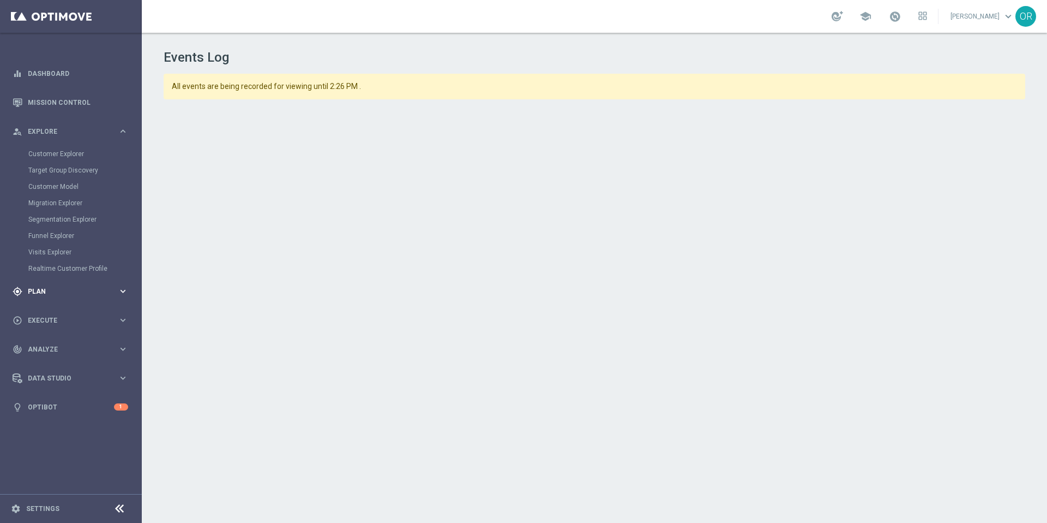
click at [47, 288] on span "Plan" at bounding box center [73, 291] width 90 height 7
click at [75, 265] on link "Realtime Triggers" at bounding box center [70, 264] width 85 height 9
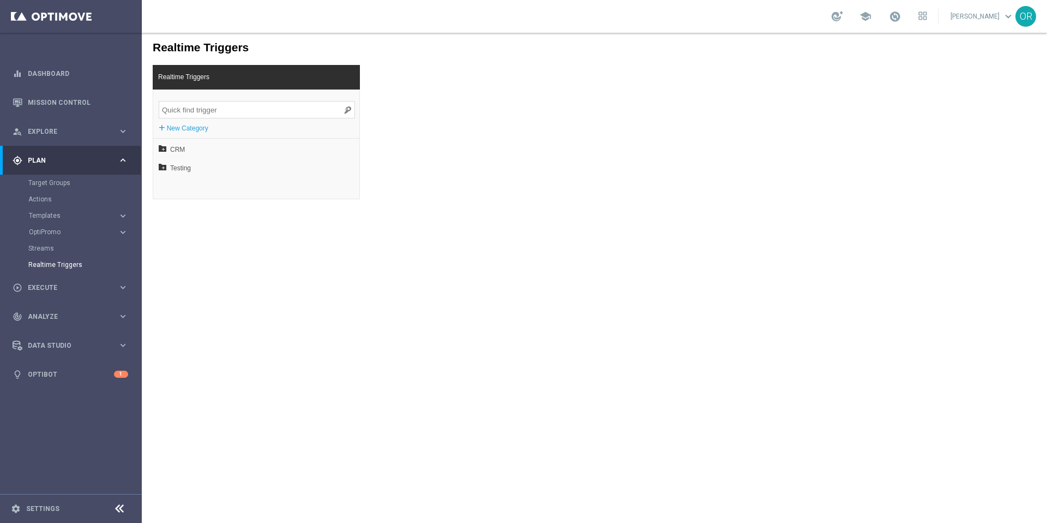
click at [275, 114] on input "search" at bounding box center [257, 109] width 196 height 17
type input "webse"
click at [228, 169] on span "Test-websession_state" at bounding box center [233, 168] width 117 height 19
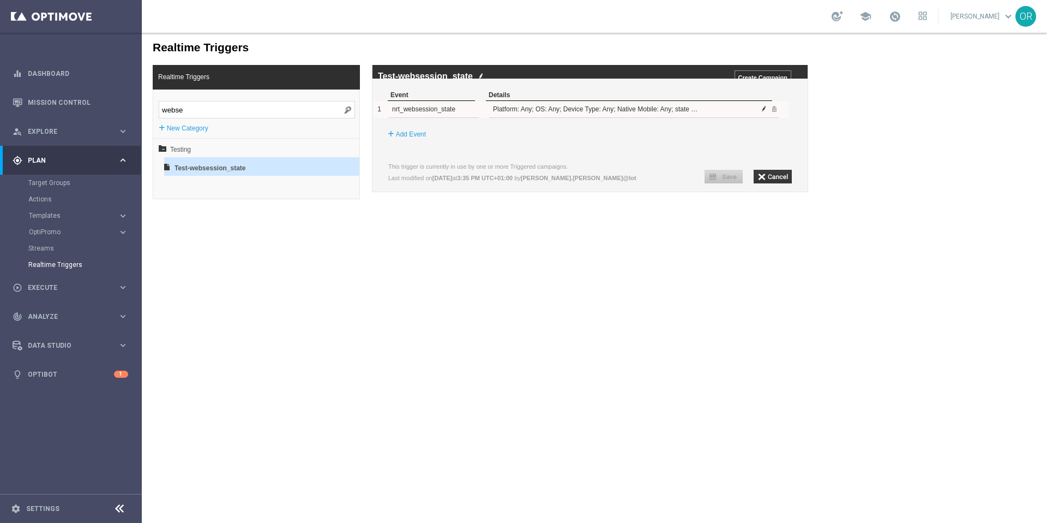
click at [762, 112] on span at bounding box center [764, 108] width 7 height 7
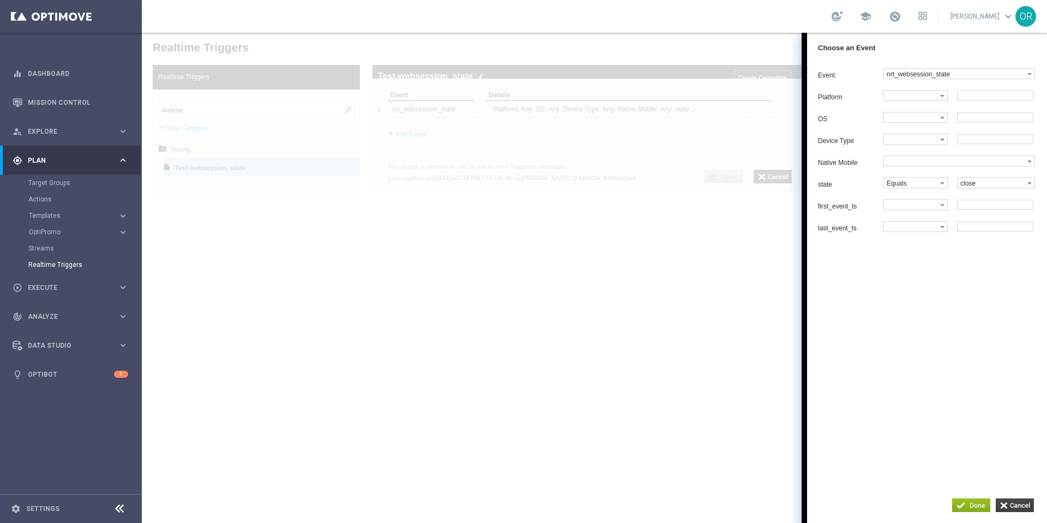
click at [1013, 505] on input "button" at bounding box center [1015, 505] width 38 height 14
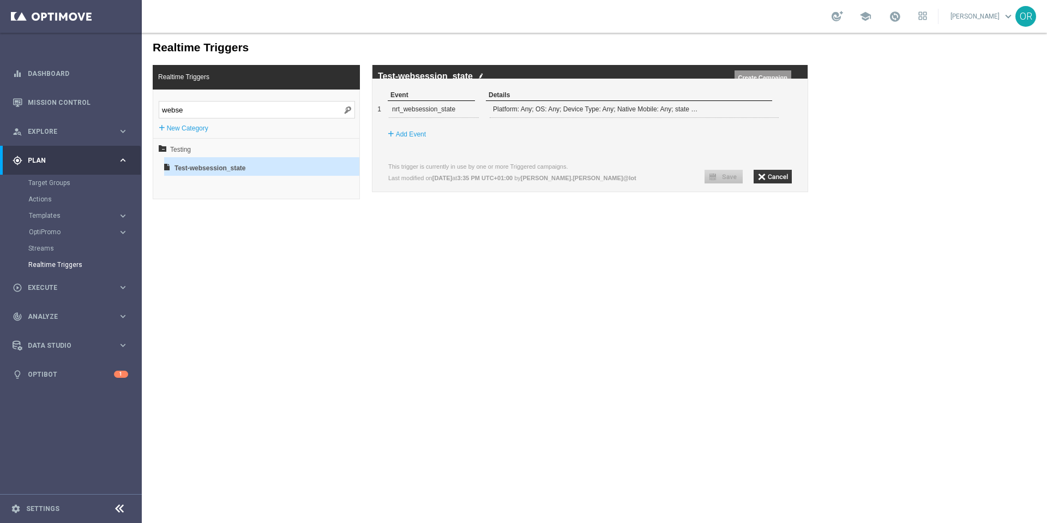
click at [773, 80] on input "Create Campaign" at bounding box center [763, 77] width 57 height 14
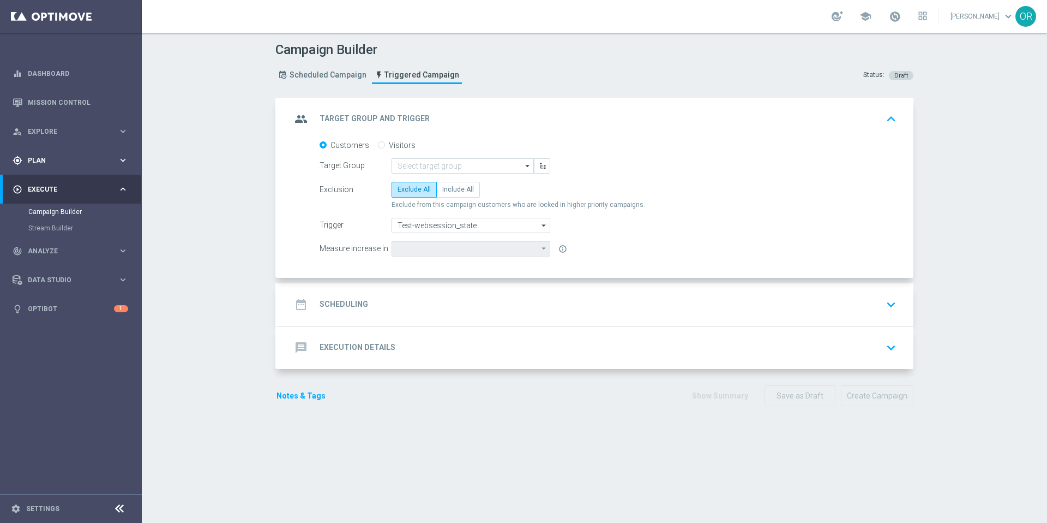
click at [58, 161] on span "Plan" at bounding box center [73, 160] width 90 height 7
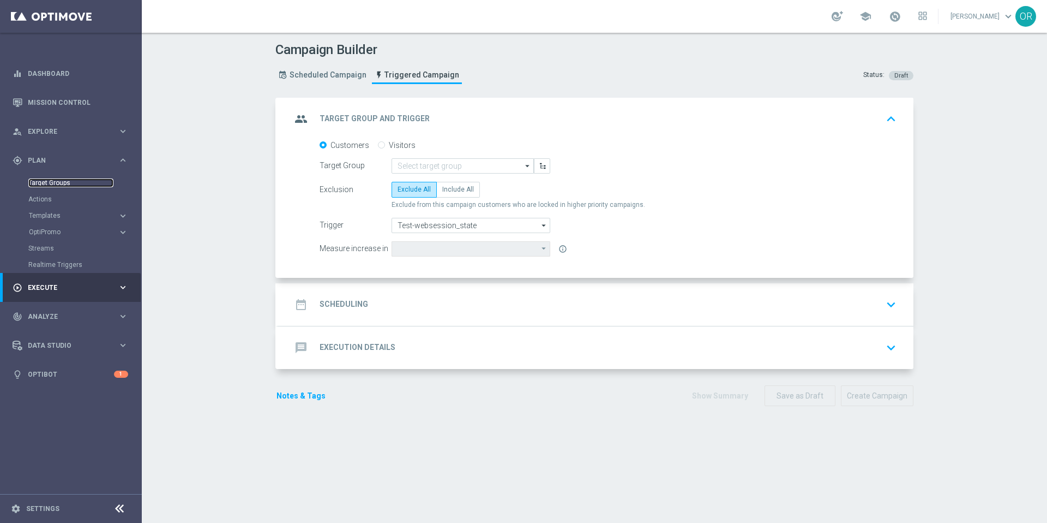
click at [59, 182] on link "Target Groups" at bounding box center [70, 182] width 85 height 9
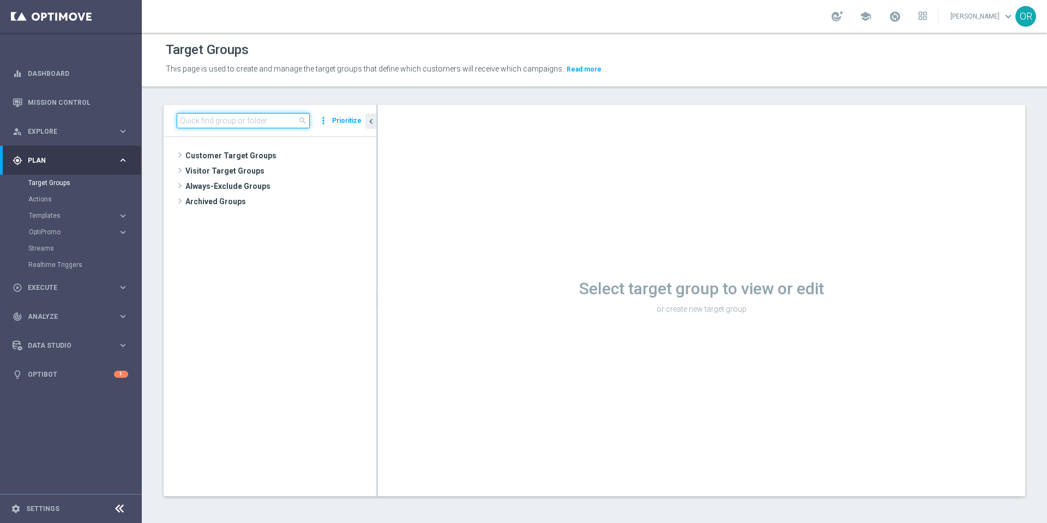
click at [254, 118] on input at bounding box center [243, 120] width 133 height 15
paste input "MAGDA_TEST_T&T_nrt_websessionend"
type input "MAGDA_TEST_T&T_nrt_websessionend"
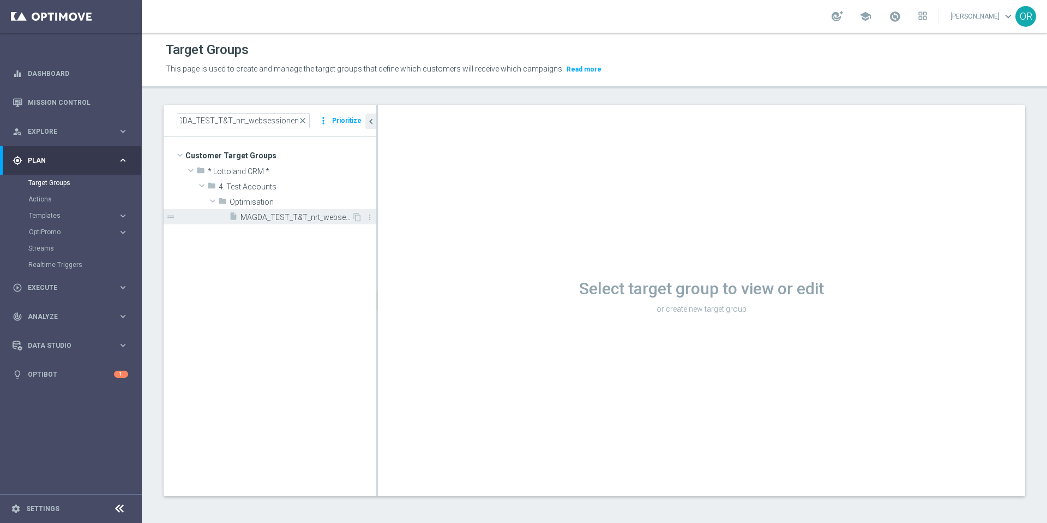
click at [314, 218] on span "MAGDA_TEST_T&T_nrt_websessionend" at bounding box center [296, 217] width 111 height 9
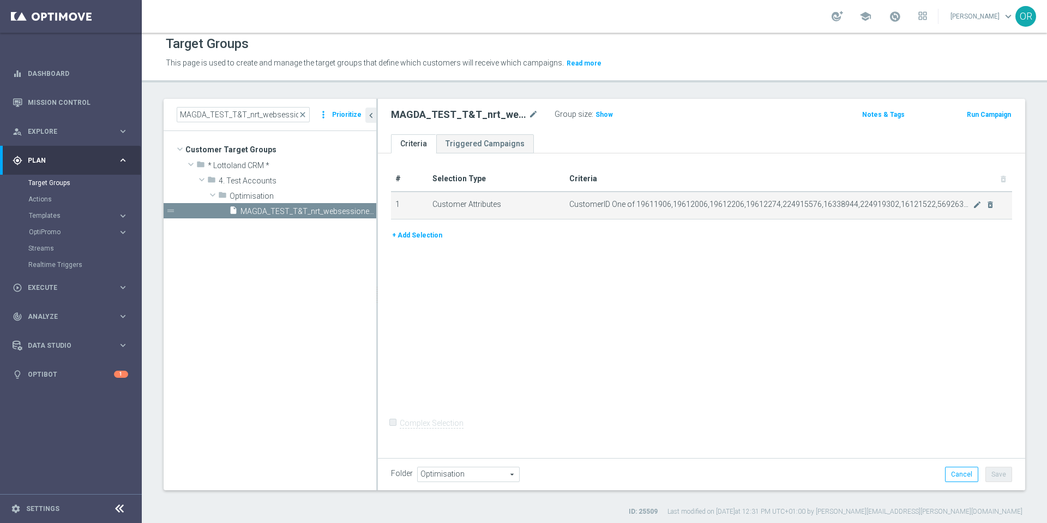
scroll to position [5, 0]
click at [973, 205] on icon "mode_edit" at bounding box center [977, 205] width 9 height 9
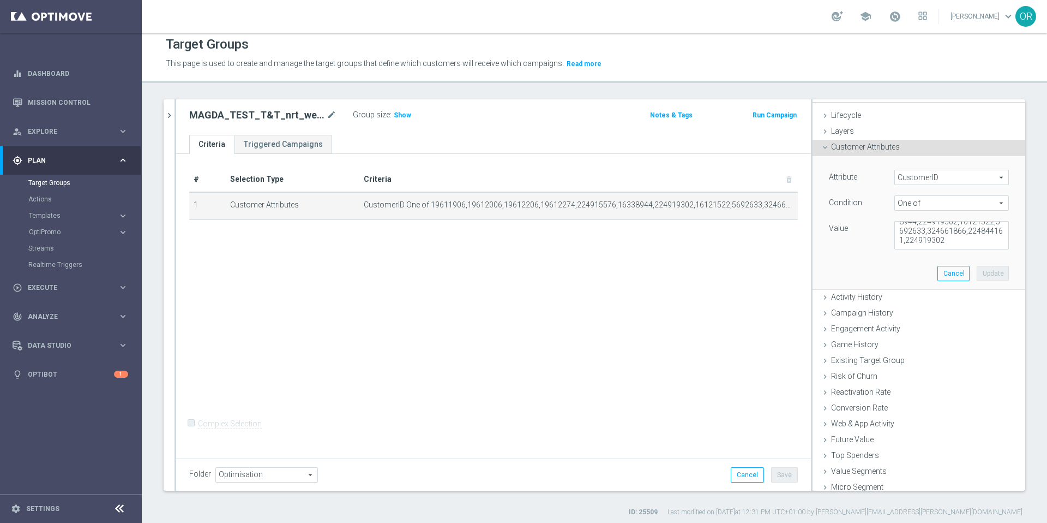
scroll to position [39, 0]
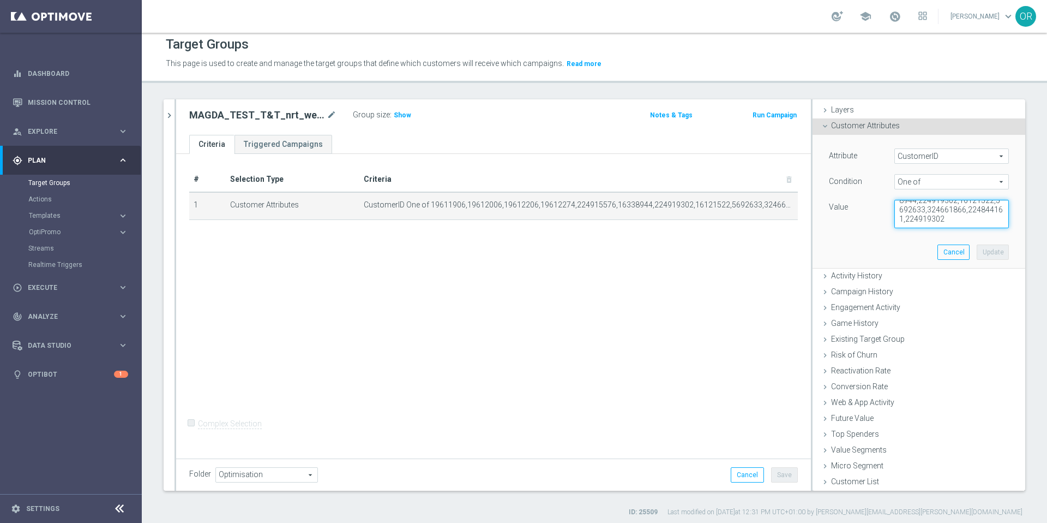
click at [976, 221] on textarea "19611906,19612006,19612206,19612274,224915576,16338944,224919302,16121522,56926…" at bounding box center [952, 214] width 115 height 28
paste textarea "223044614"
type textarea "19611906,19612006,19612206,19612274,224915576,16338944,224919302,16121522,56926…"
click at [977, 251] on button "Update" at bounding box center [993, 251] width 32 height 15
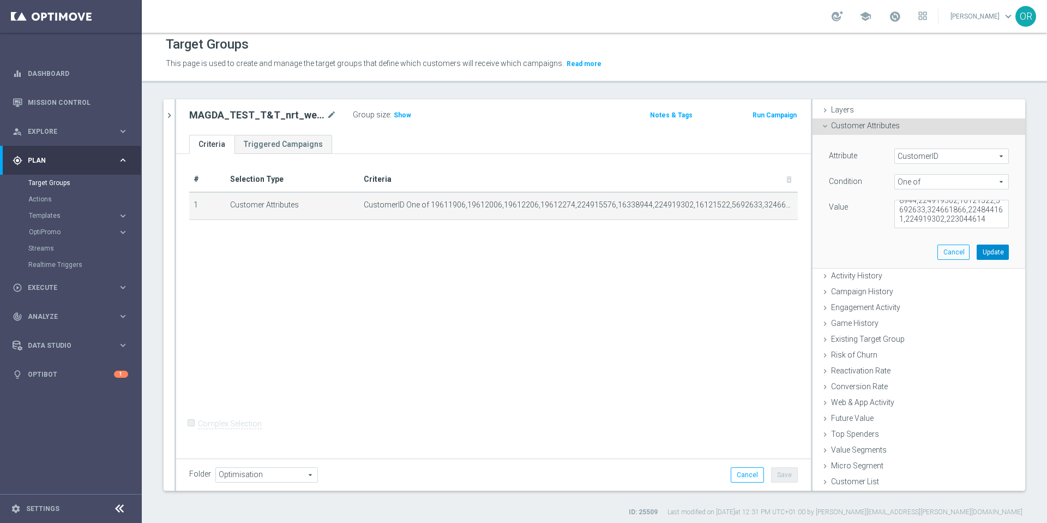
scroll to position [0, 0]
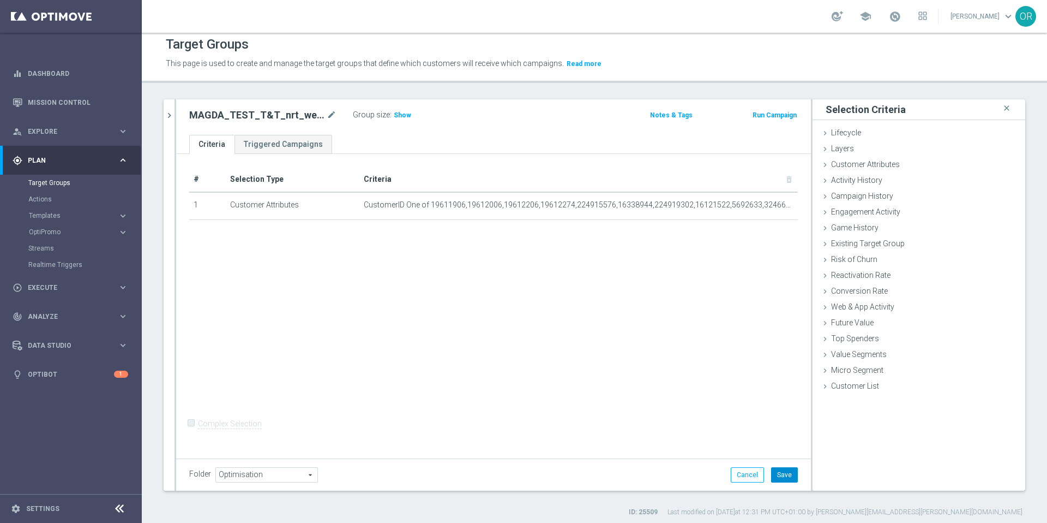
click at [776, 474] on button "Save" at bounding box center [784, 474] width 27 height 15
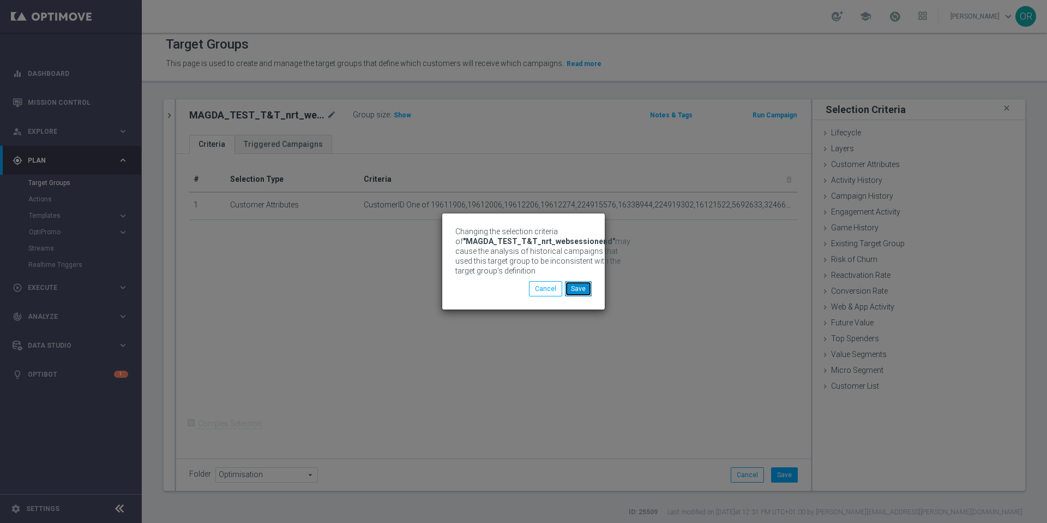
click at [582, 295] on button "Save" at bounding box center [578, 288] width 27 height 15
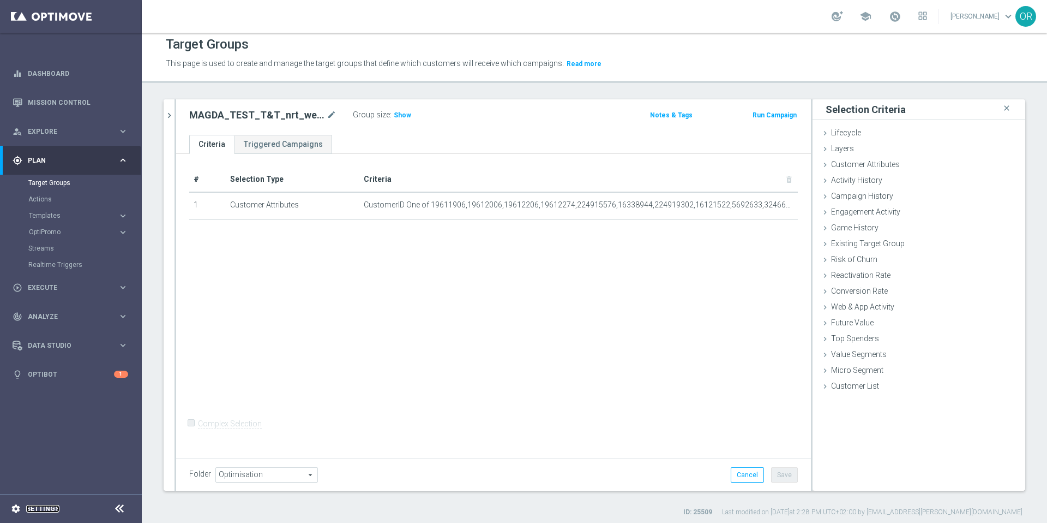
click at [43, 507] on link "Settings" at bounding box center [42, 508] width 33 height 7
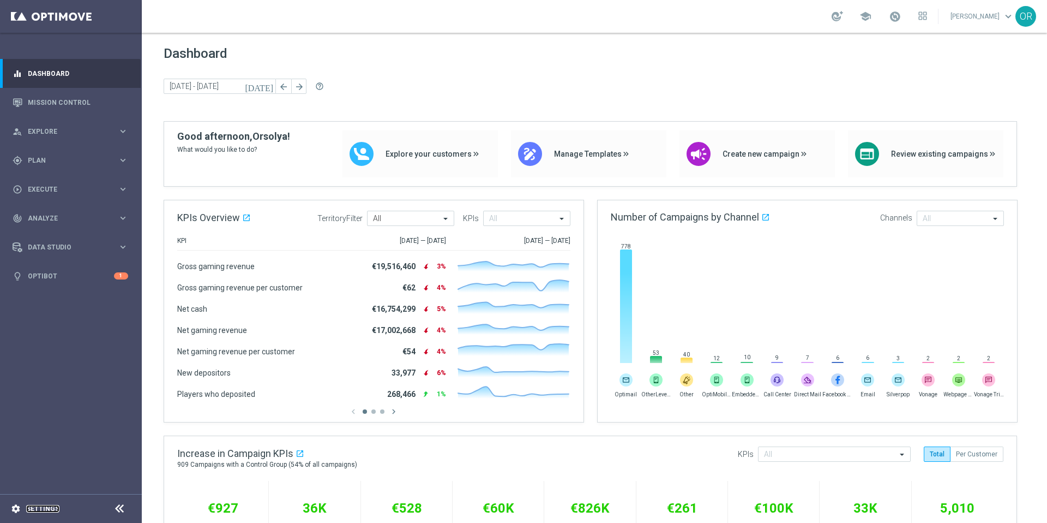
click at [50, 507] on link "Settings" at bounding box center [42, 508] width 33 height 7
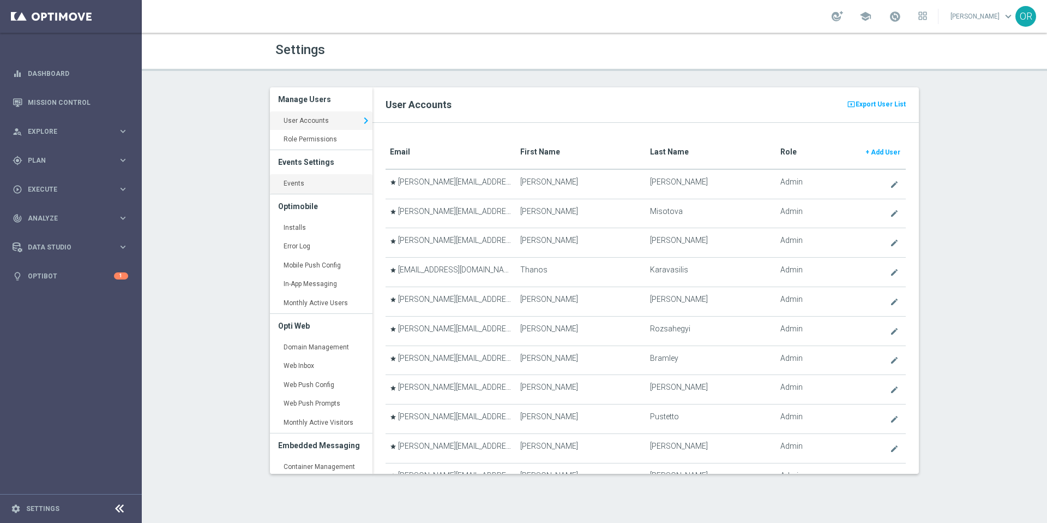
click at [313, 187] on link "Events keyboard_arrow_right" at bounding box center [321, 184] width 103 height 20
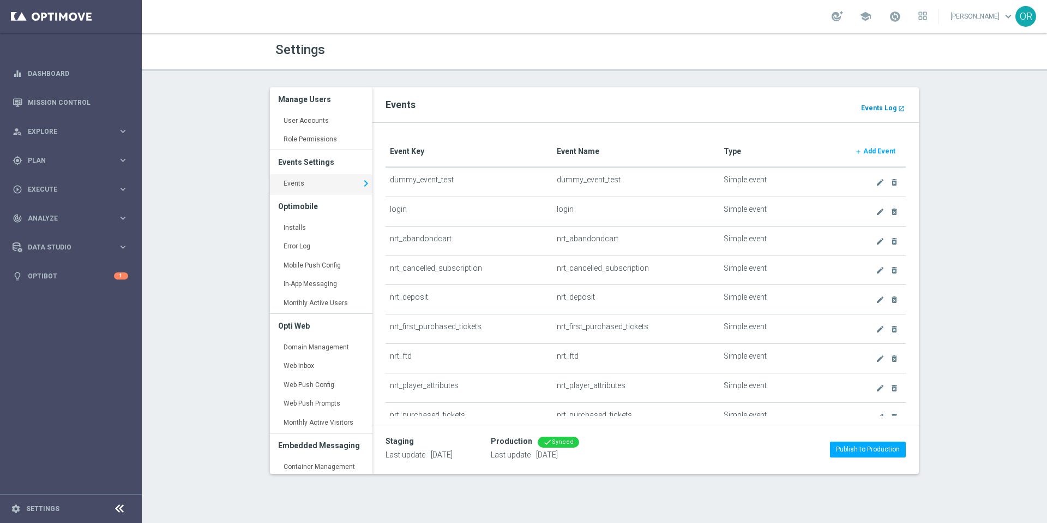
click at [884, 106] on b "Events Log" at bounding box center [878, 108] width 35 height 8
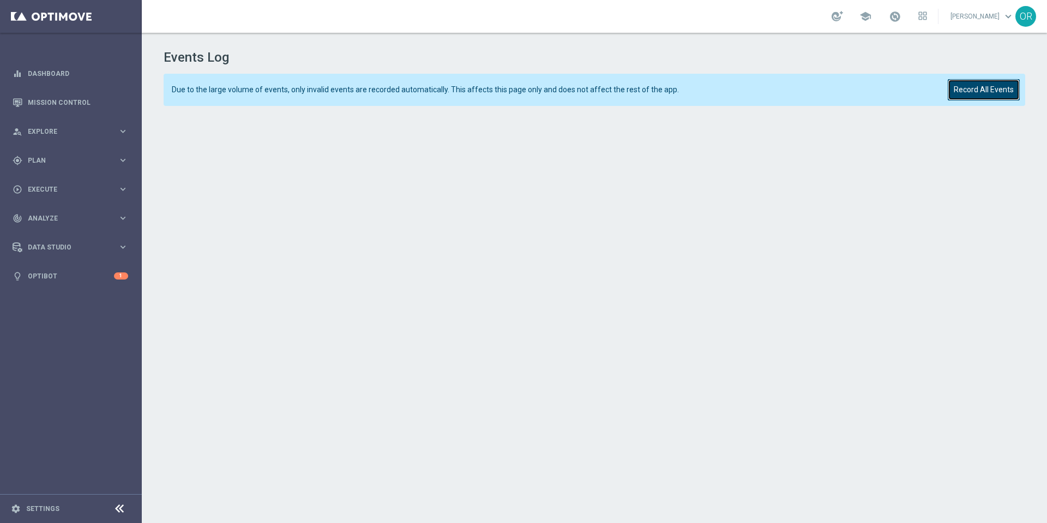
click at [981, 93] on button "Record All Events" at bounding box center [984, 89] width 72 height 21
click at [984, 82] on button "Record All Events" at bounding box center [984, 89] width 72 height 21
click at [998, 98] on button "Record All Events" at bounding box center [984, 89] width 72 height 21
click at [988, 94] on button "Record All Events" at bounding box center [984, 89] width 72 height 21
